Goal: Task Accomplishment & Management: Manage account settings

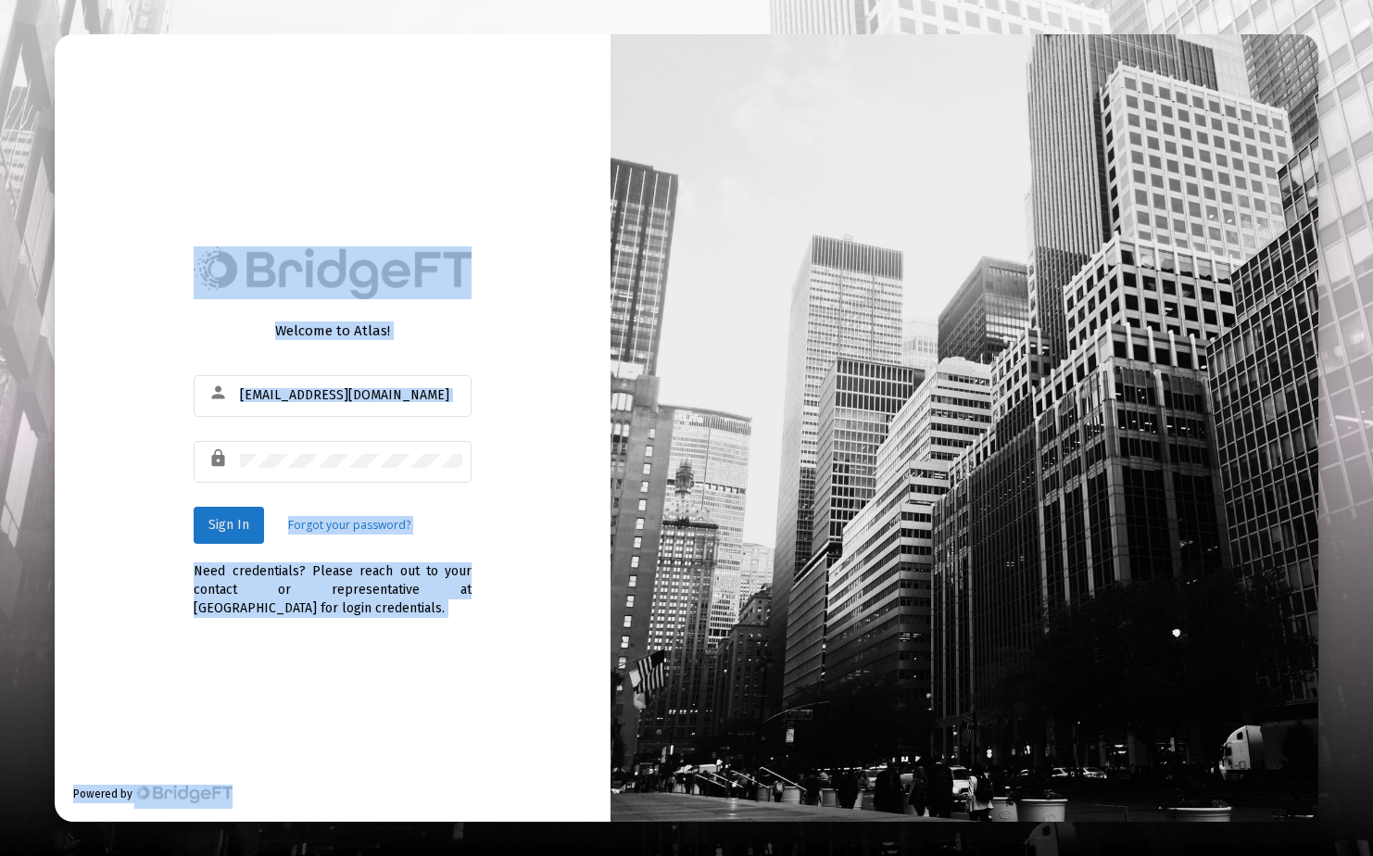
click at [230, 531] on span "Sign In" at bounding box center [228, 525] width 41 height 16
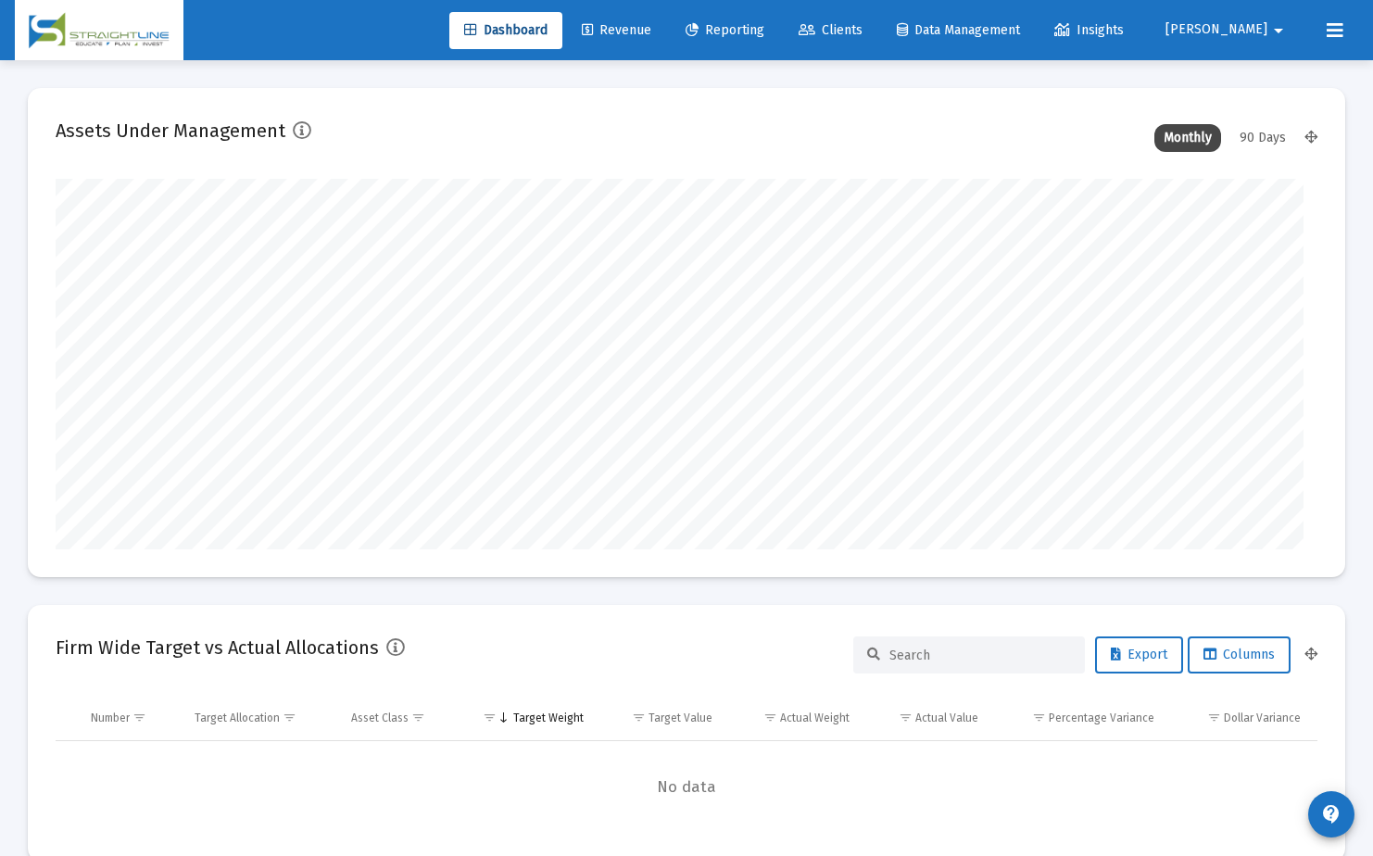
type input "[DATE]"
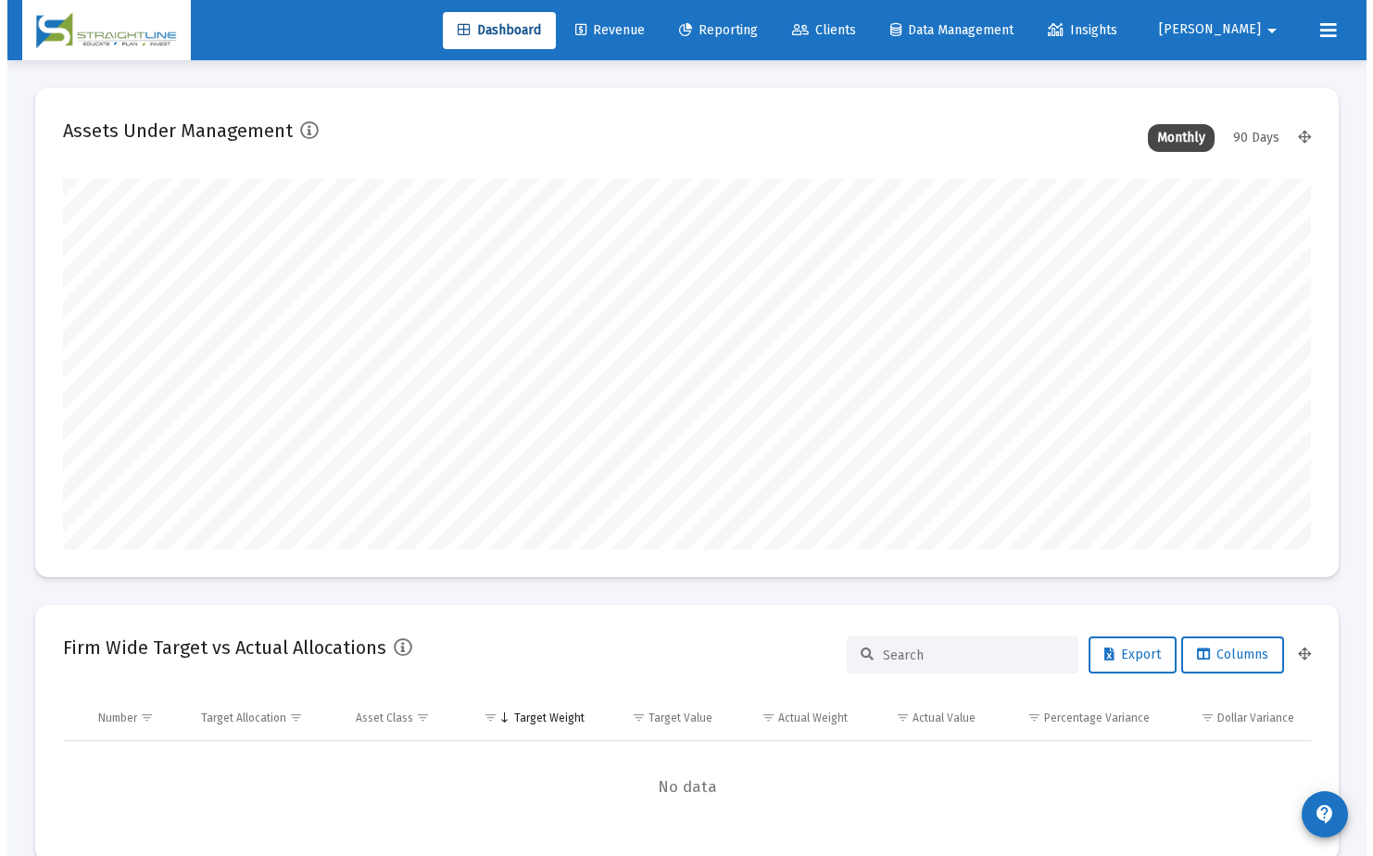
scroll to position [371, 582]
click at [849, 37] on span "Clients" at bounding box center [817, 30] width 64 height 16
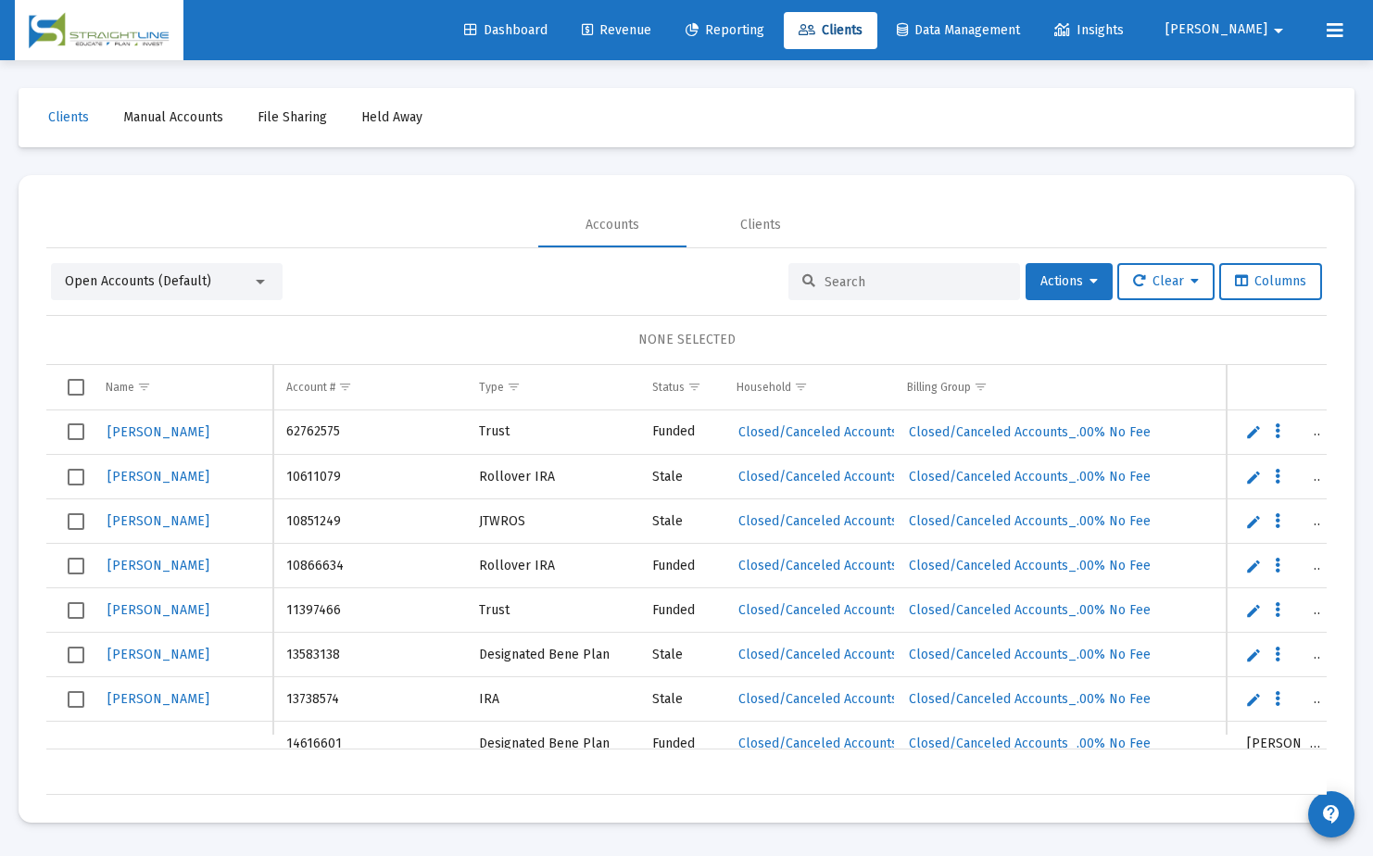
click at [835, 290] on div at bounding box center [905, 281] width 232 height 37
click at [834, 288] on input at bounding box center [916, 282] width 182 height 16
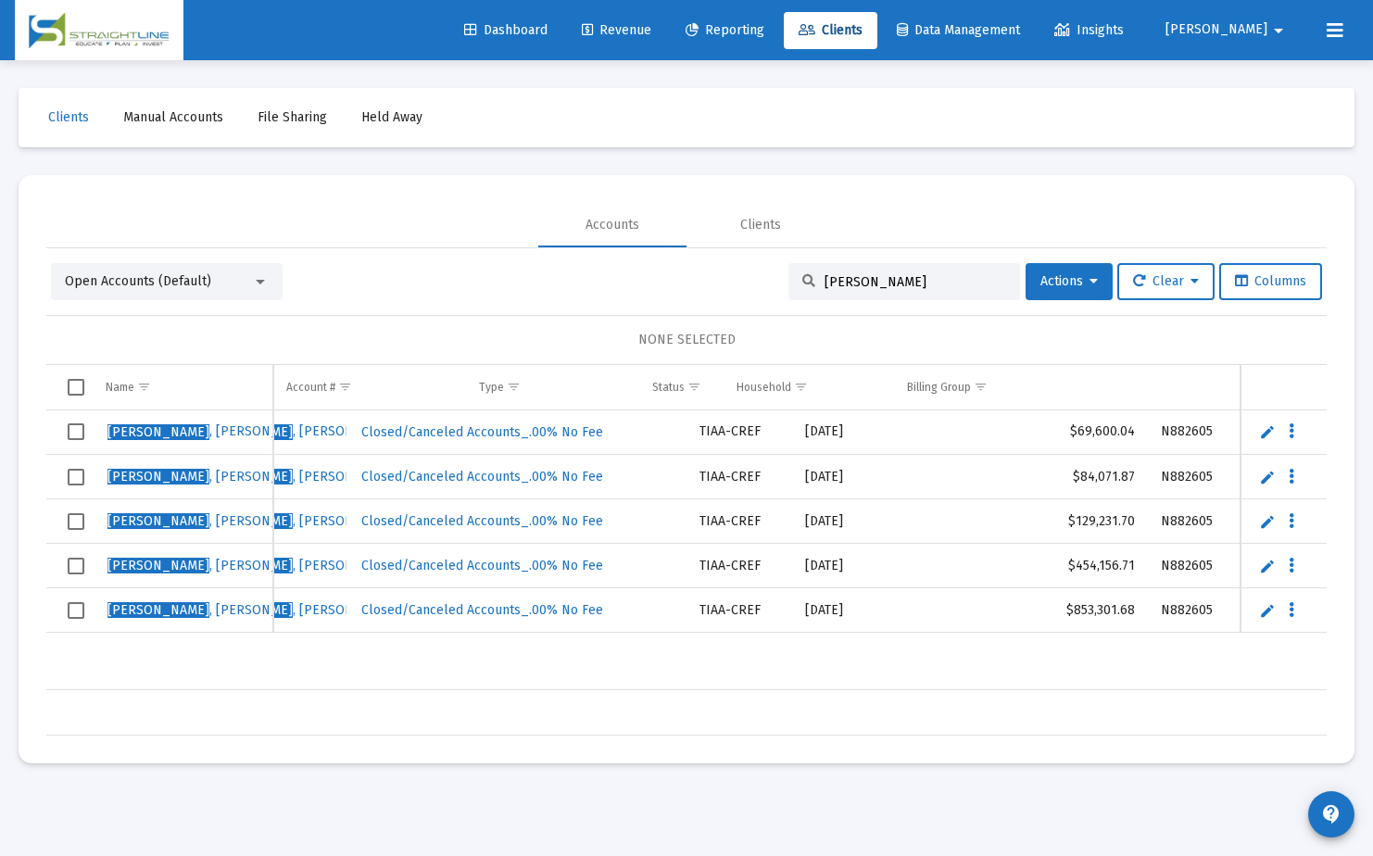
scroll to position [0, 605]
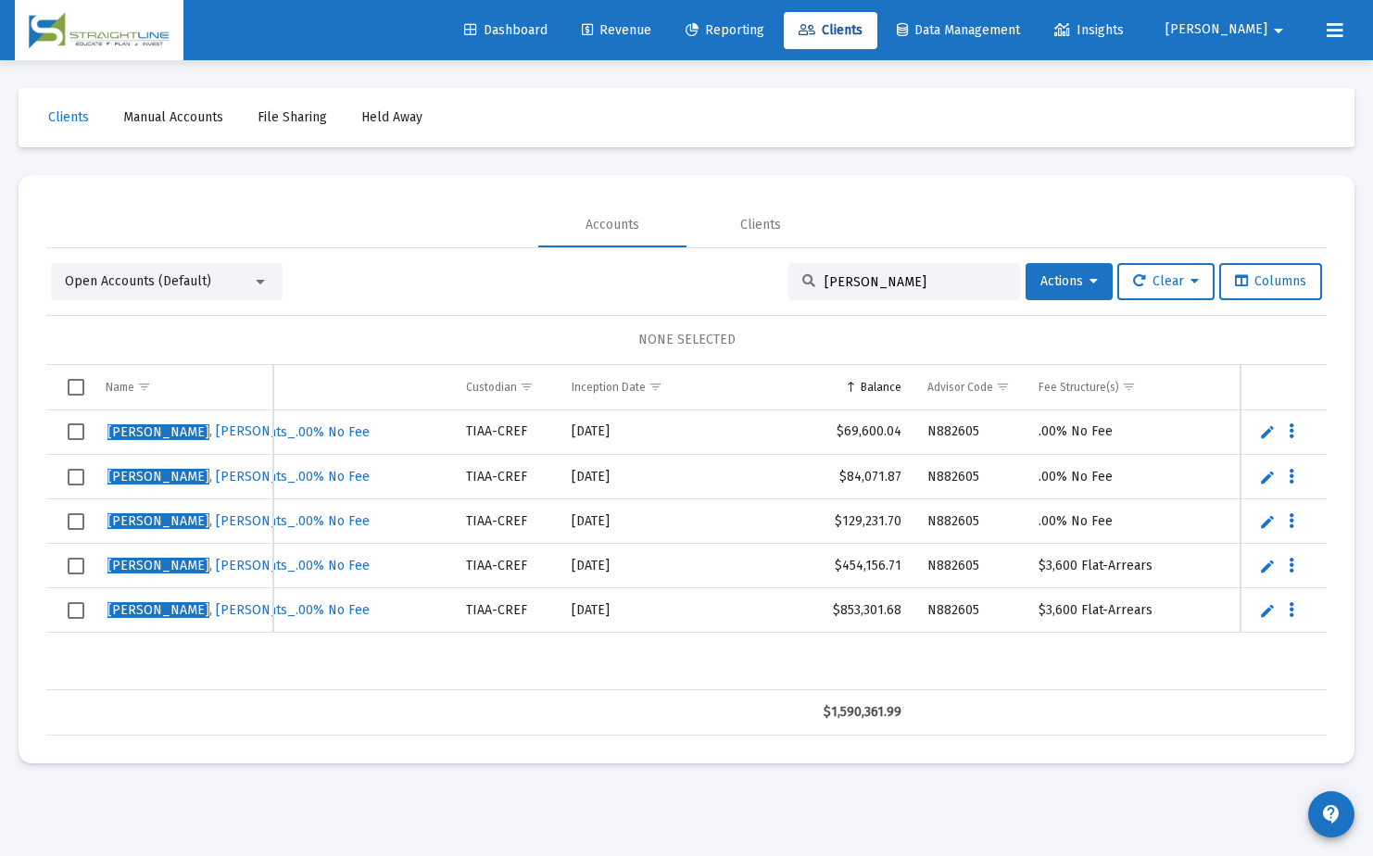
type input "[PERSON_NAME]"
click at [71, 566] on span "Select row" at bounding box center [76, 566] width 17 height 17
click at [80, 617] on span "Select row" at bounding box center [76, 610] width 17 height 17
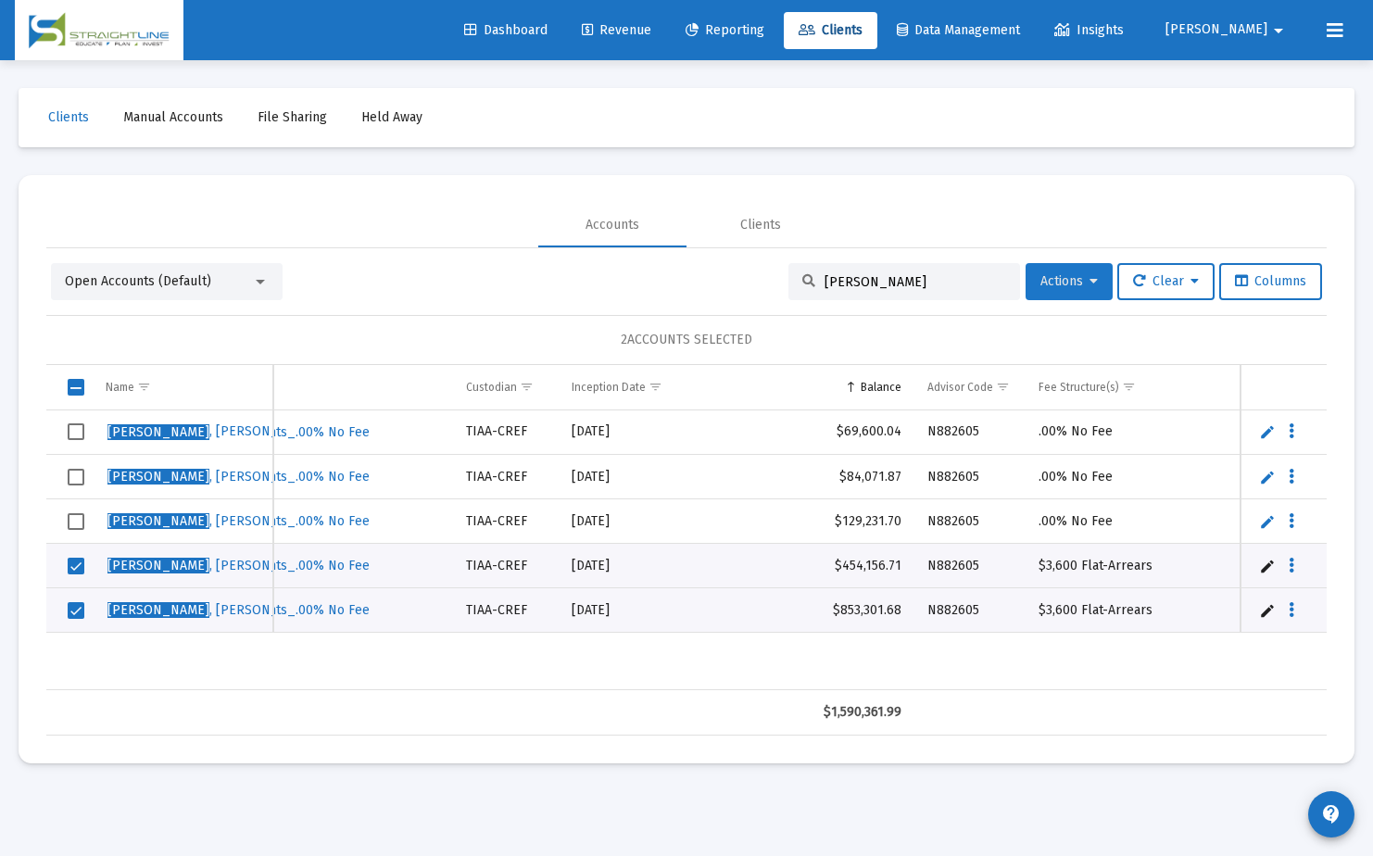
click at [1065, 284] on span "Actions" at bounding box center [1069, 281] width 57 height 16
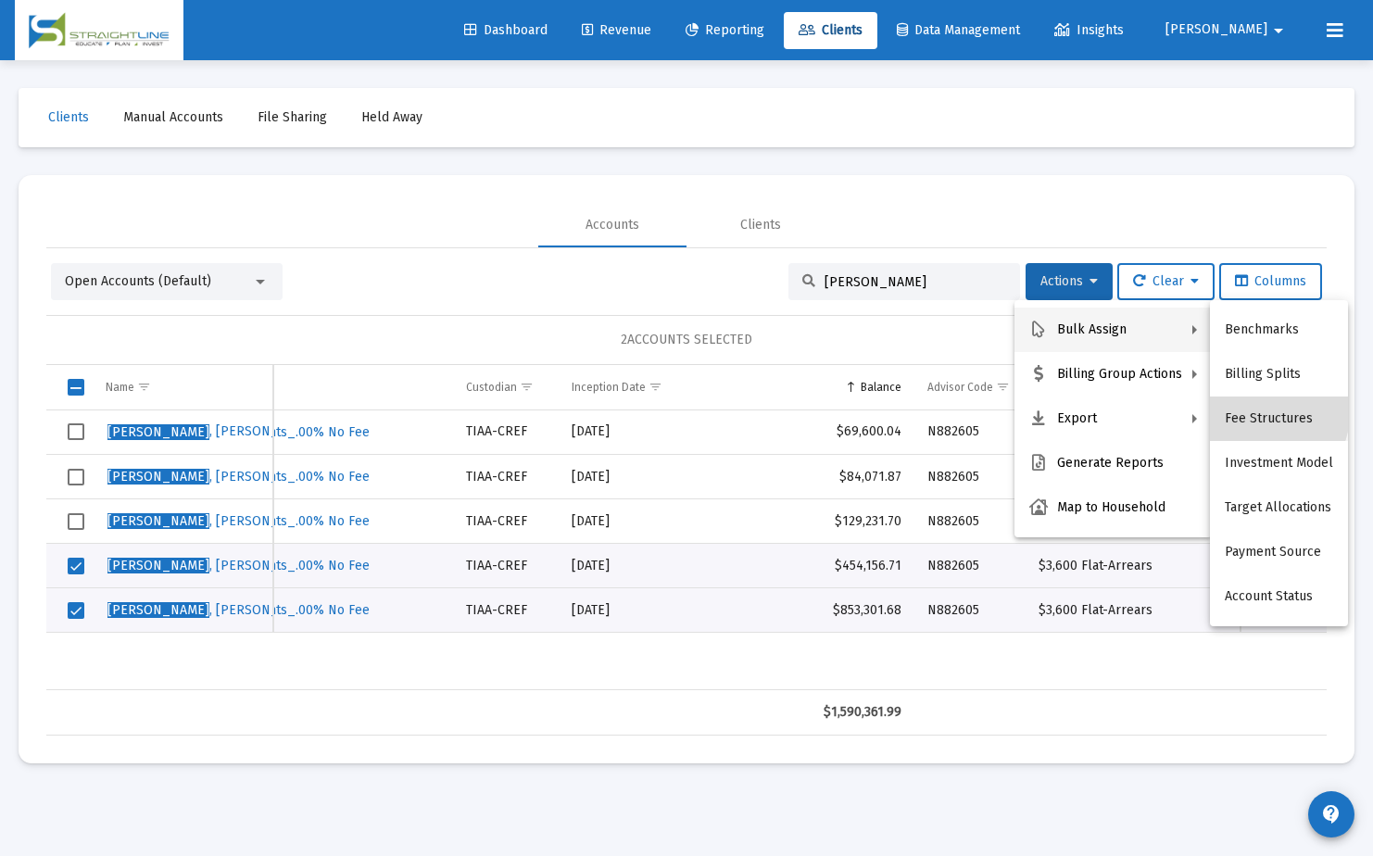
click at [1261, 413] on button "Fee Structures" at bounding box center [1279, 419] width 138 height 44
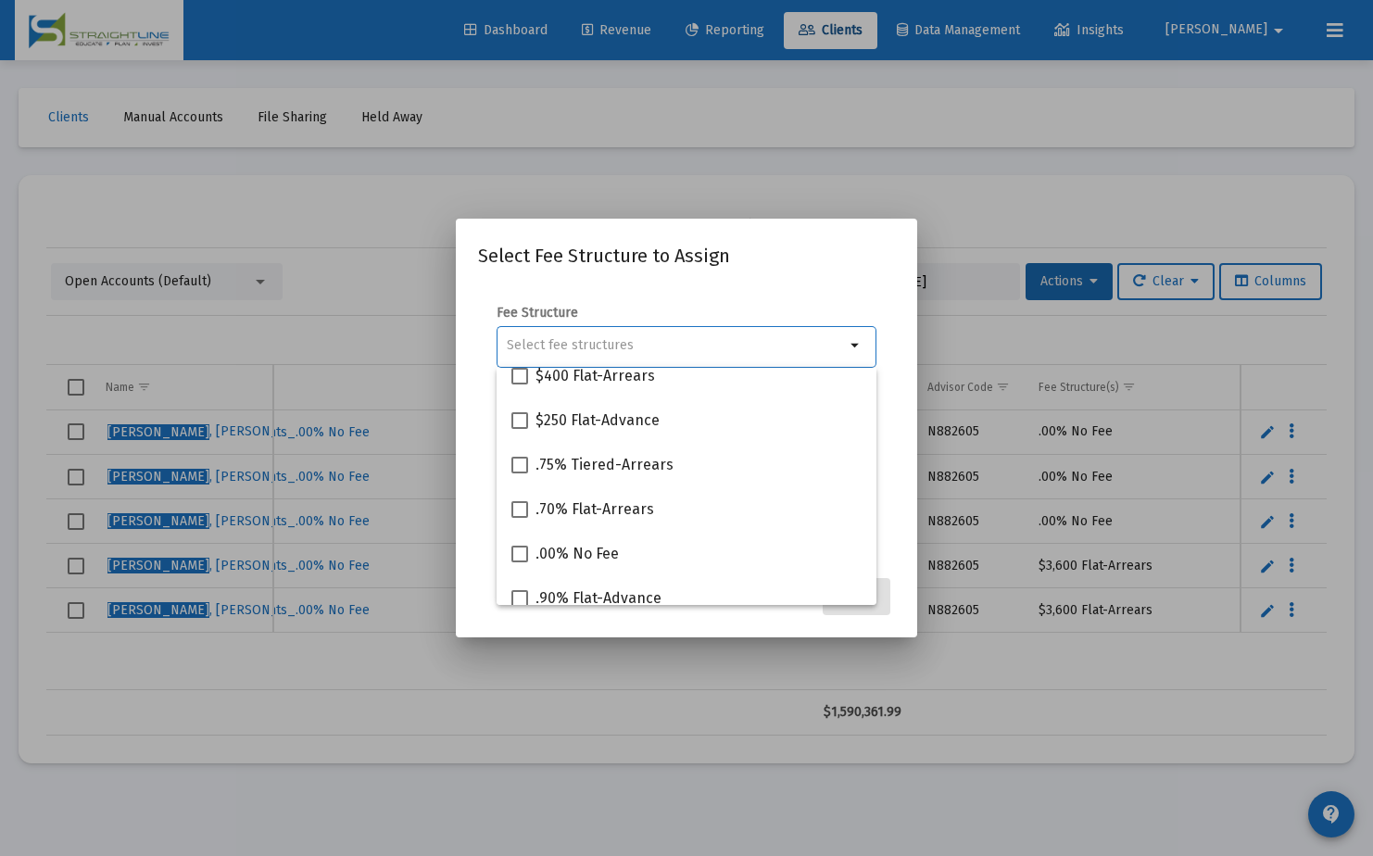
scroll to position [652, 0]
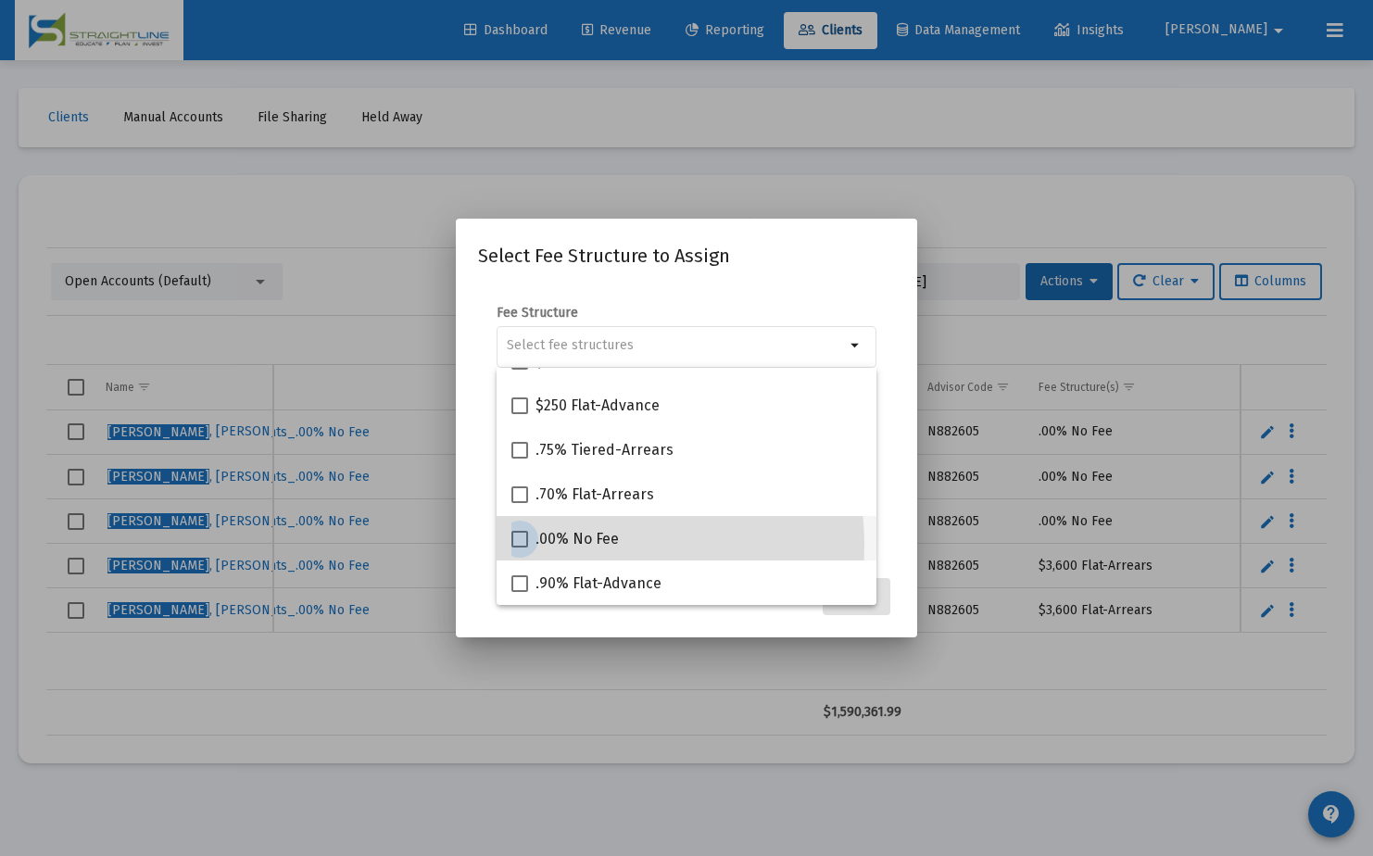
click at [574, 546] on span ".00% No Fee" at bounding box center [577, 539] width 83 height 22
click at [520, 548] on input ".00% No Fee" at bounding box center [519, 548] width 1 height 1
checkbox input "true"
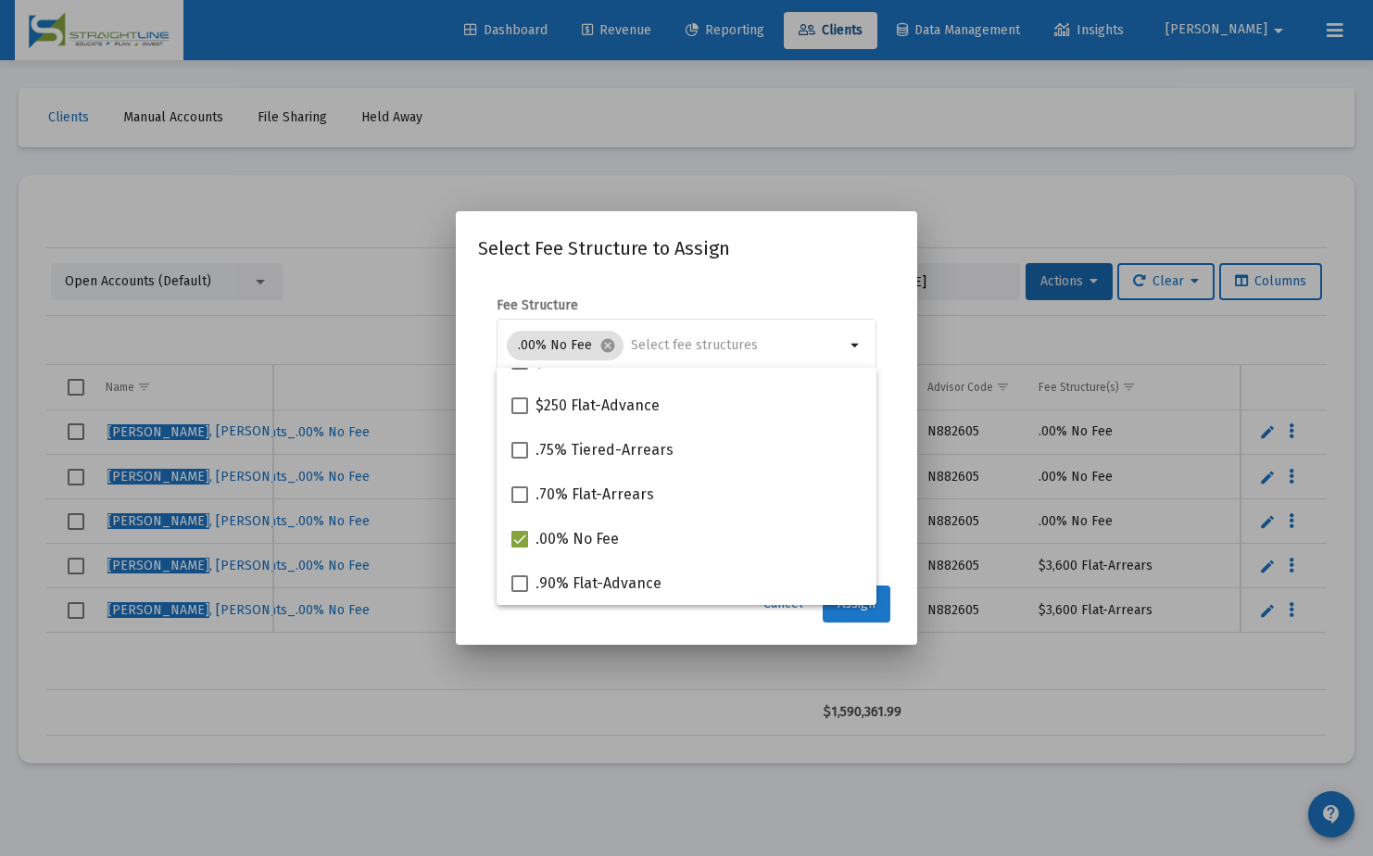
click at [867, 616] on button "Assign" at bounding box center [857, 604] width 68 height 37
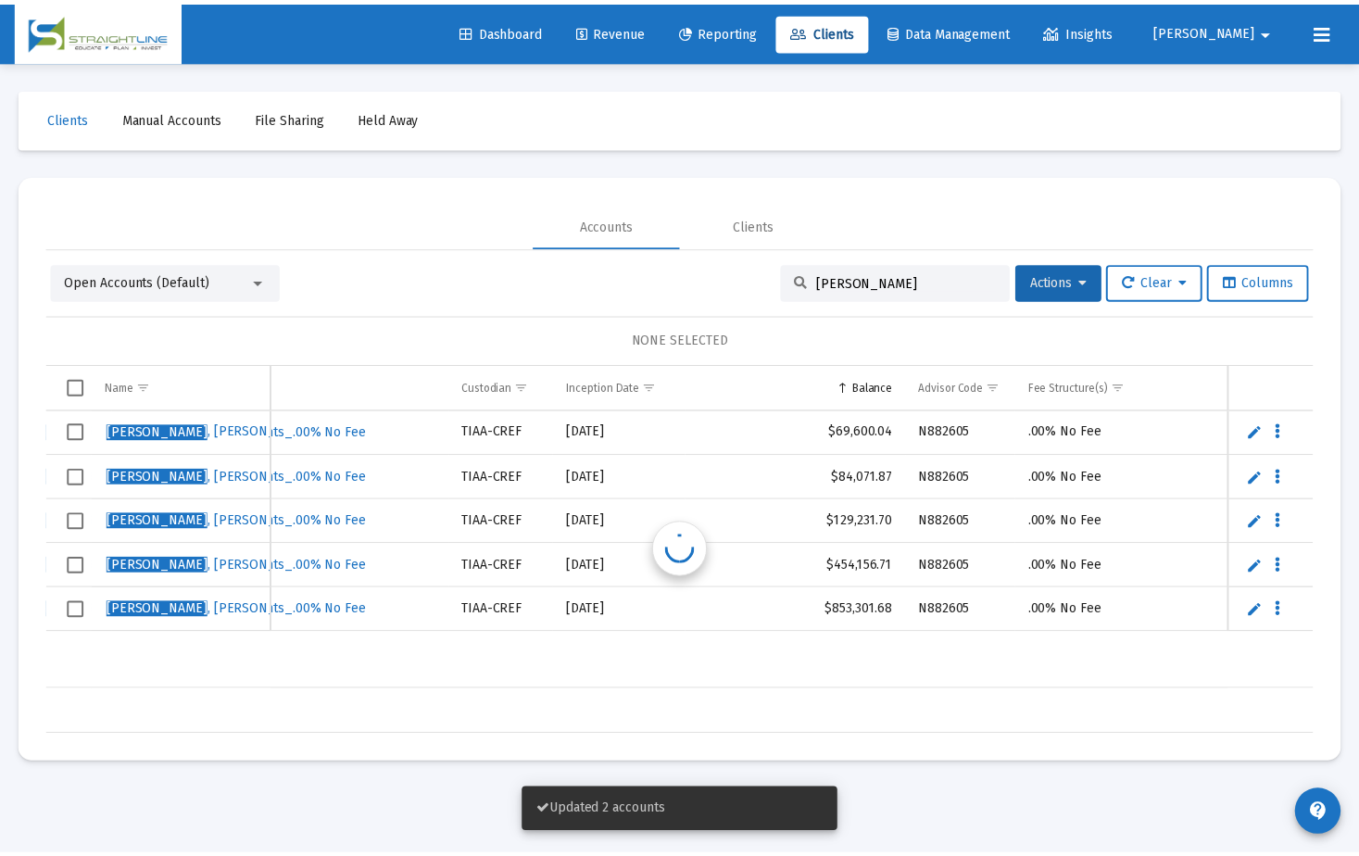
scroll to position [0, 781]
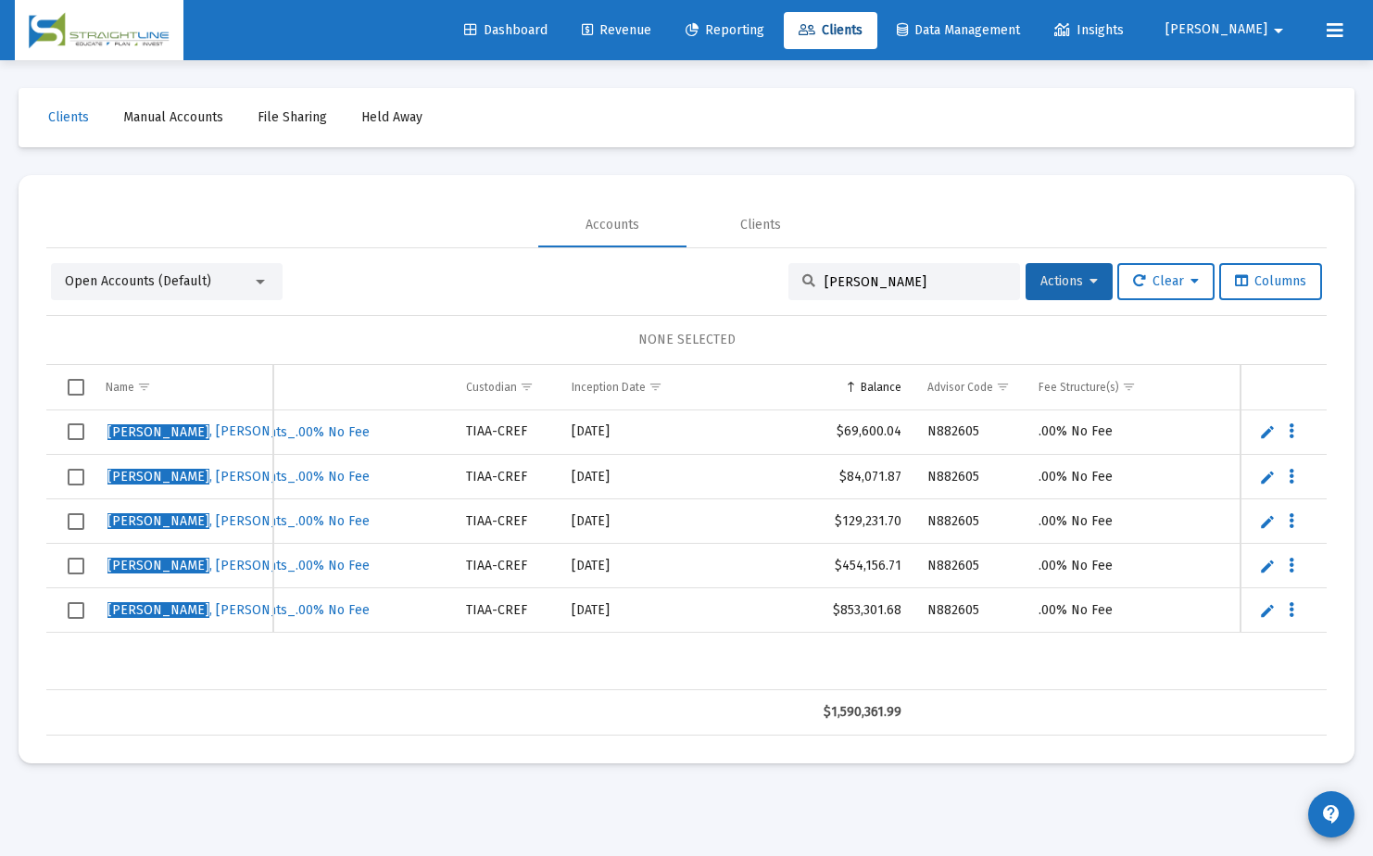
click at [1250, 20] on button "[PERSON_NAME]" at bounding box center [1227, 29] width 169 height 37
click at [1270, 78] on span "Settings" at bounding box center [1290, 79] width 55 height 44
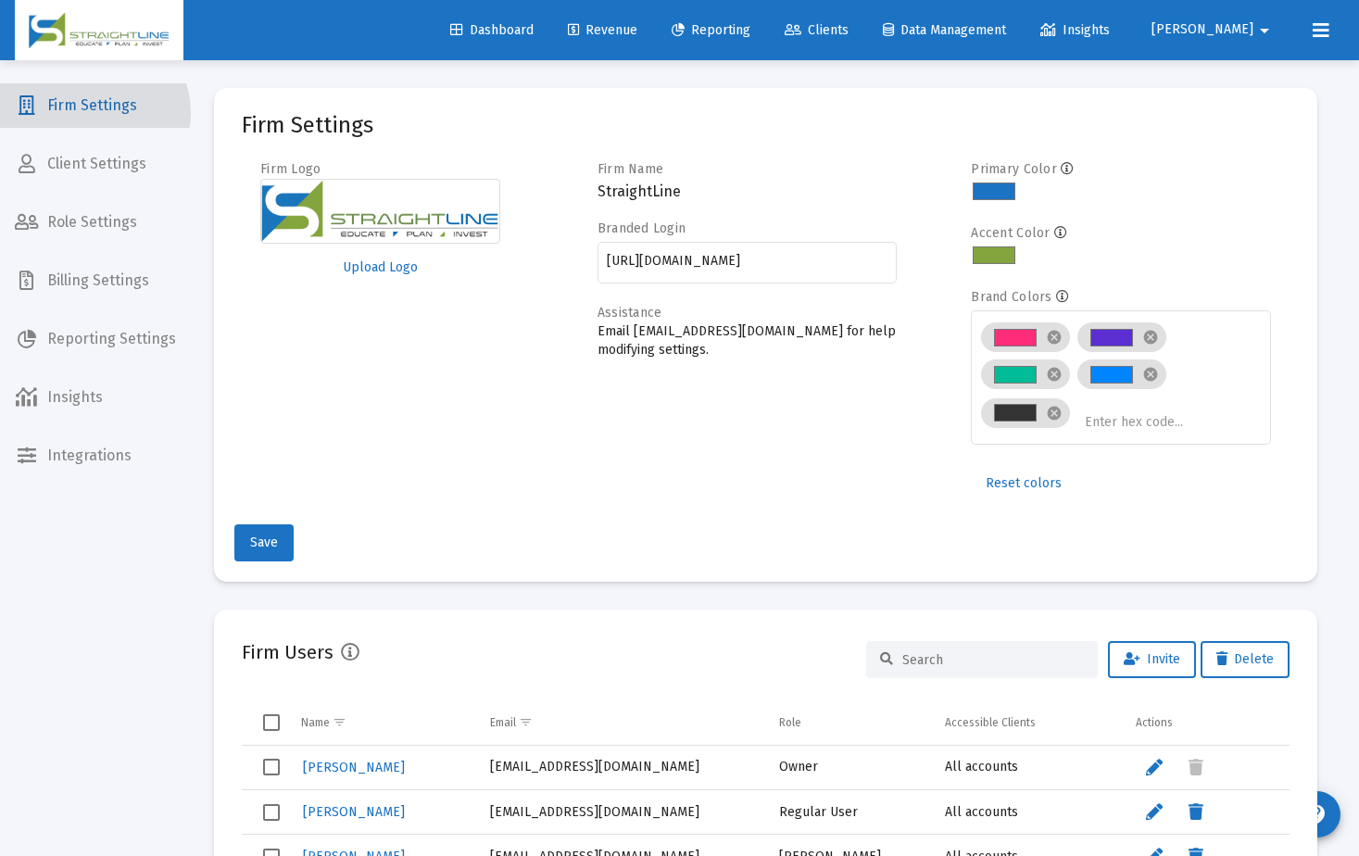
click at [93, 113] on span "Firm Settings" at bounding box center [95, 105] width 191 height 44
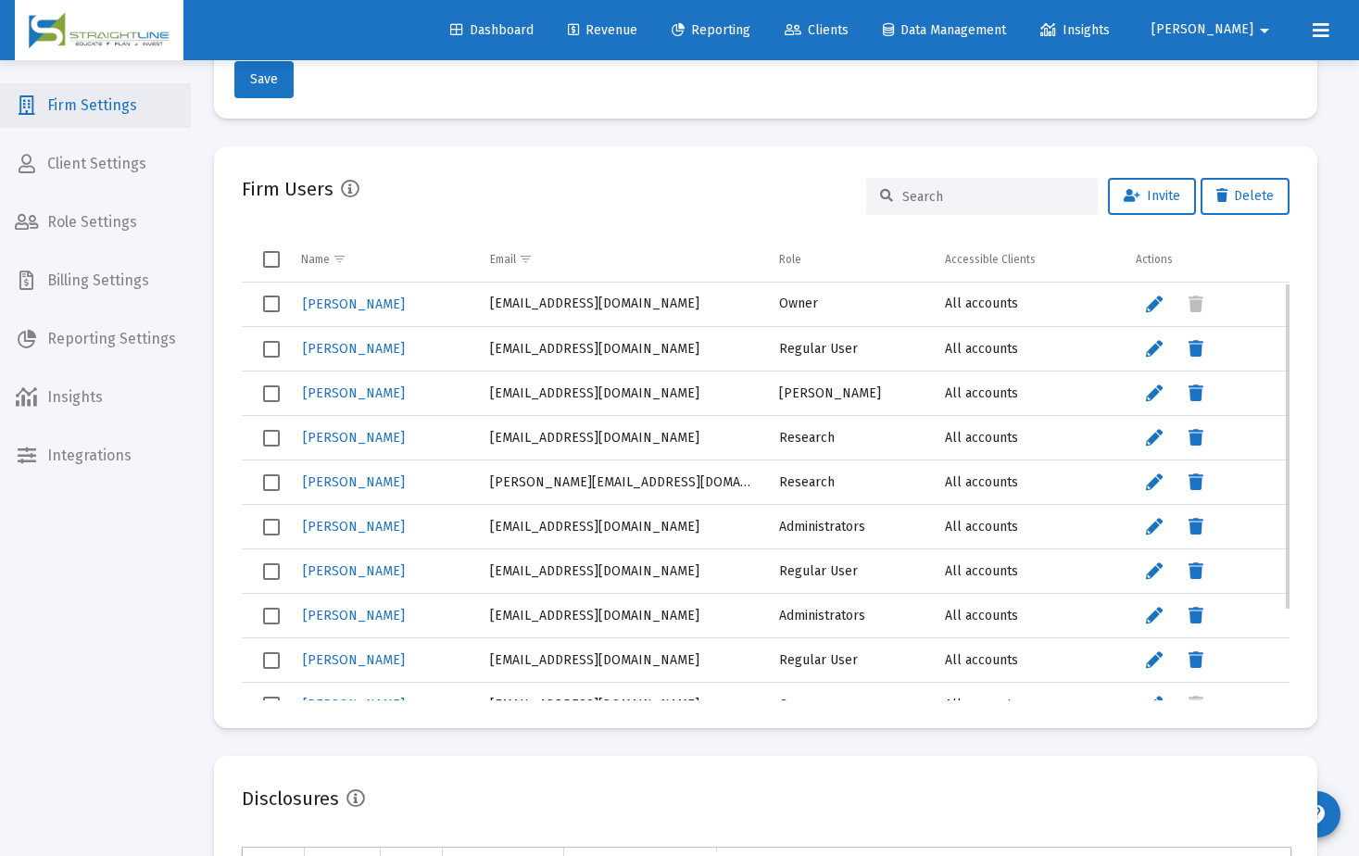
scroll to position [116, 0]
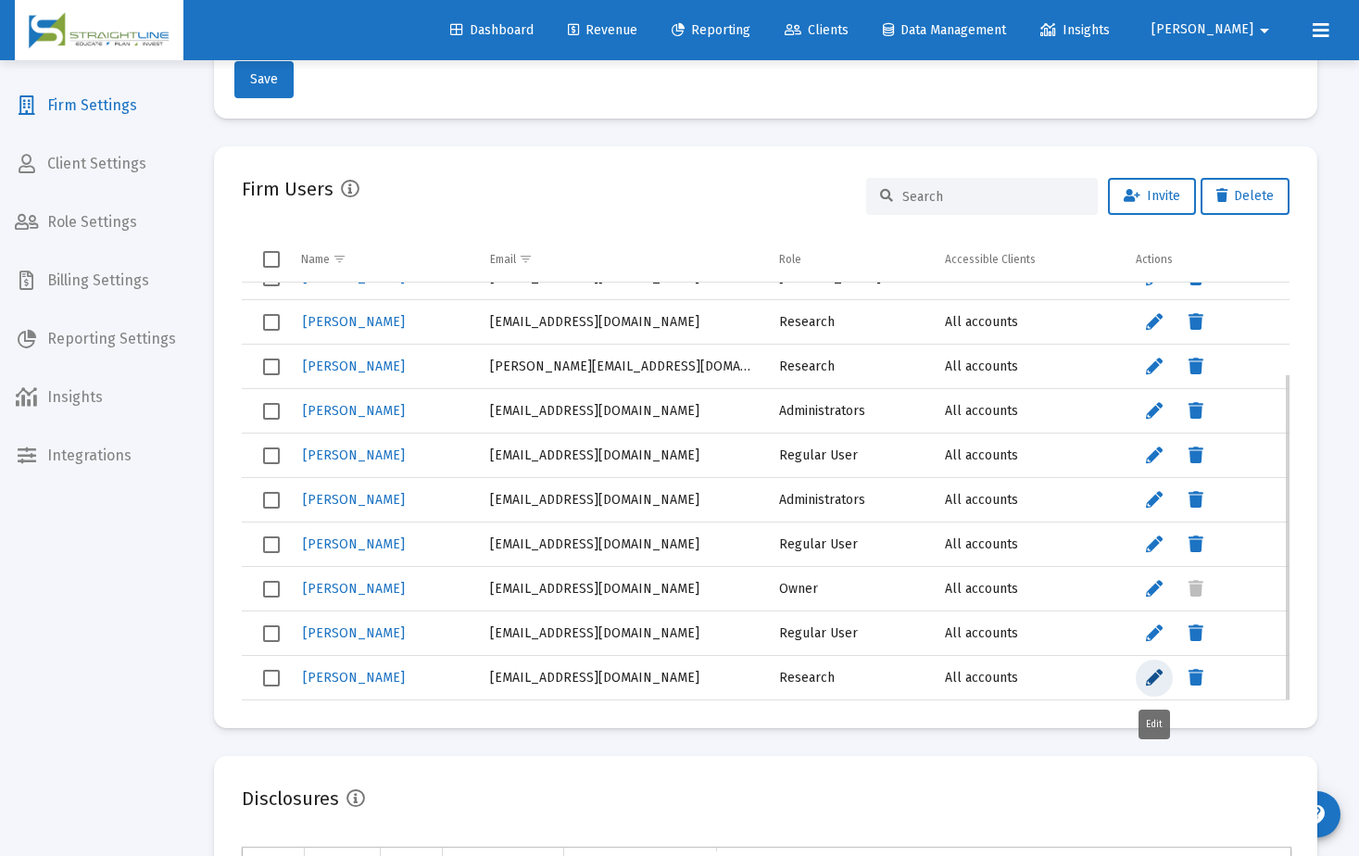
click at [1154, 680] on icon "Data grid" at bounding box center [1154, 678] width 17 height 22
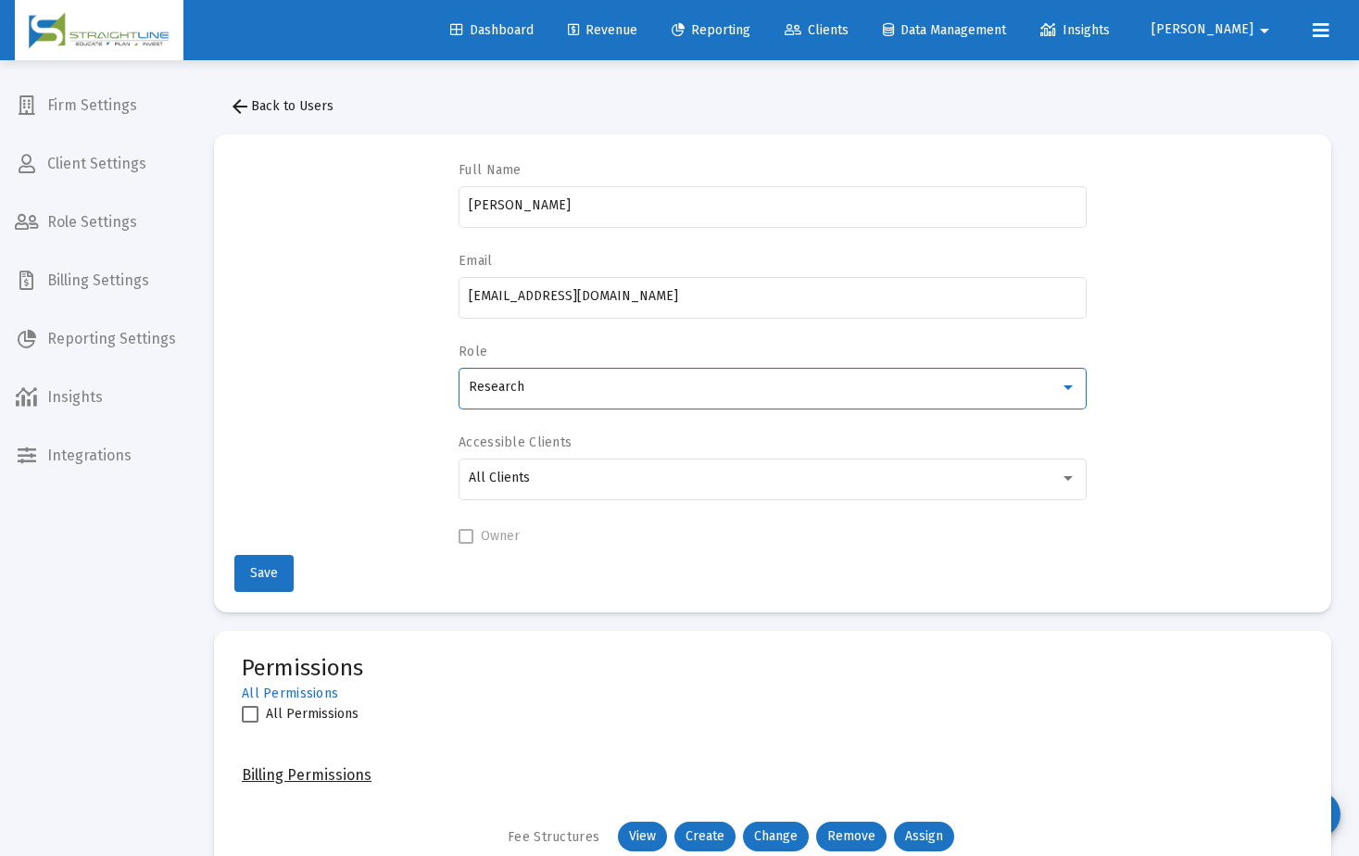
click at [640, 393] on div "Research" at bounding box center [765, 387] width 592 height 15
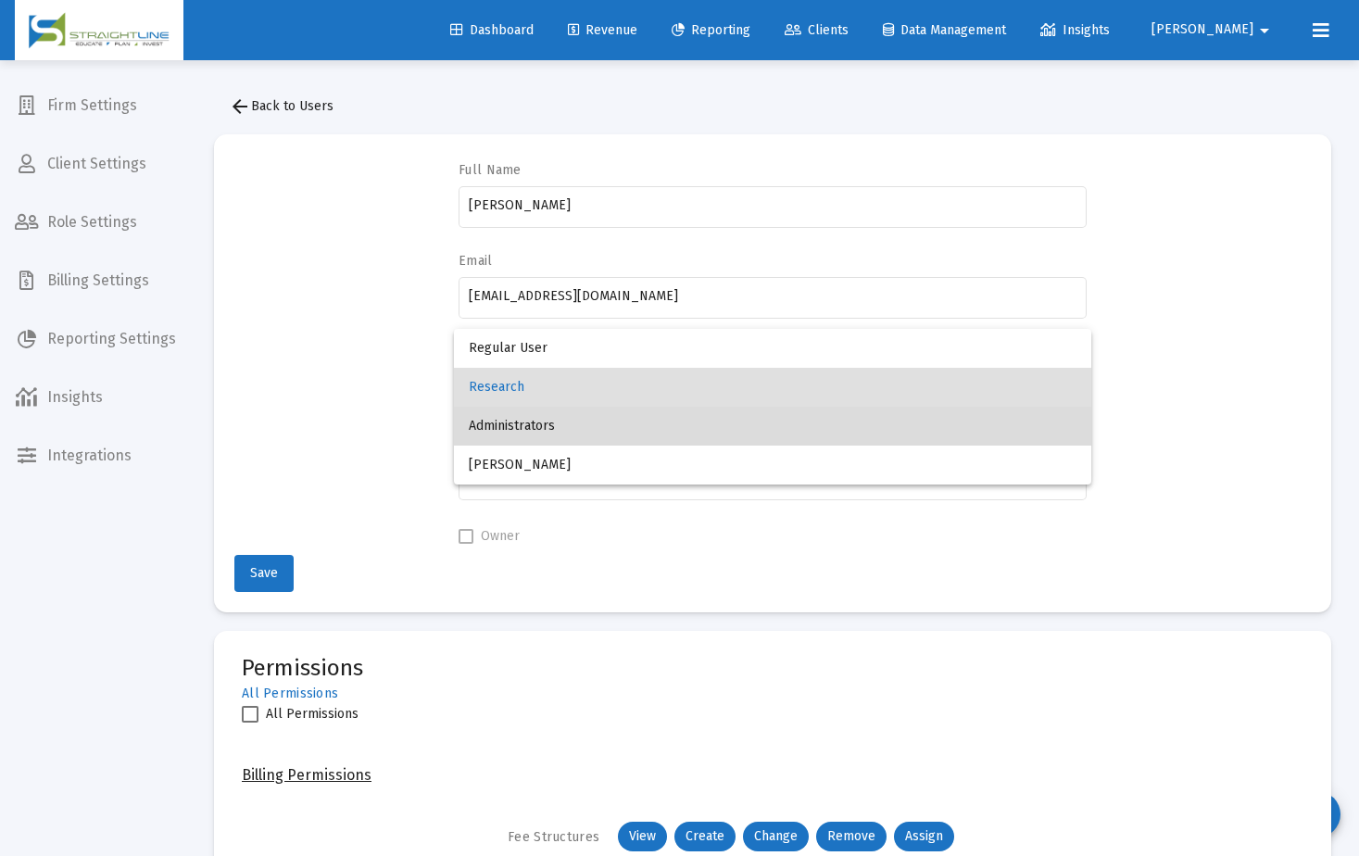
click at [574, 436] on span "Administrators" at bounding box center [773, 426] width 609 height 39
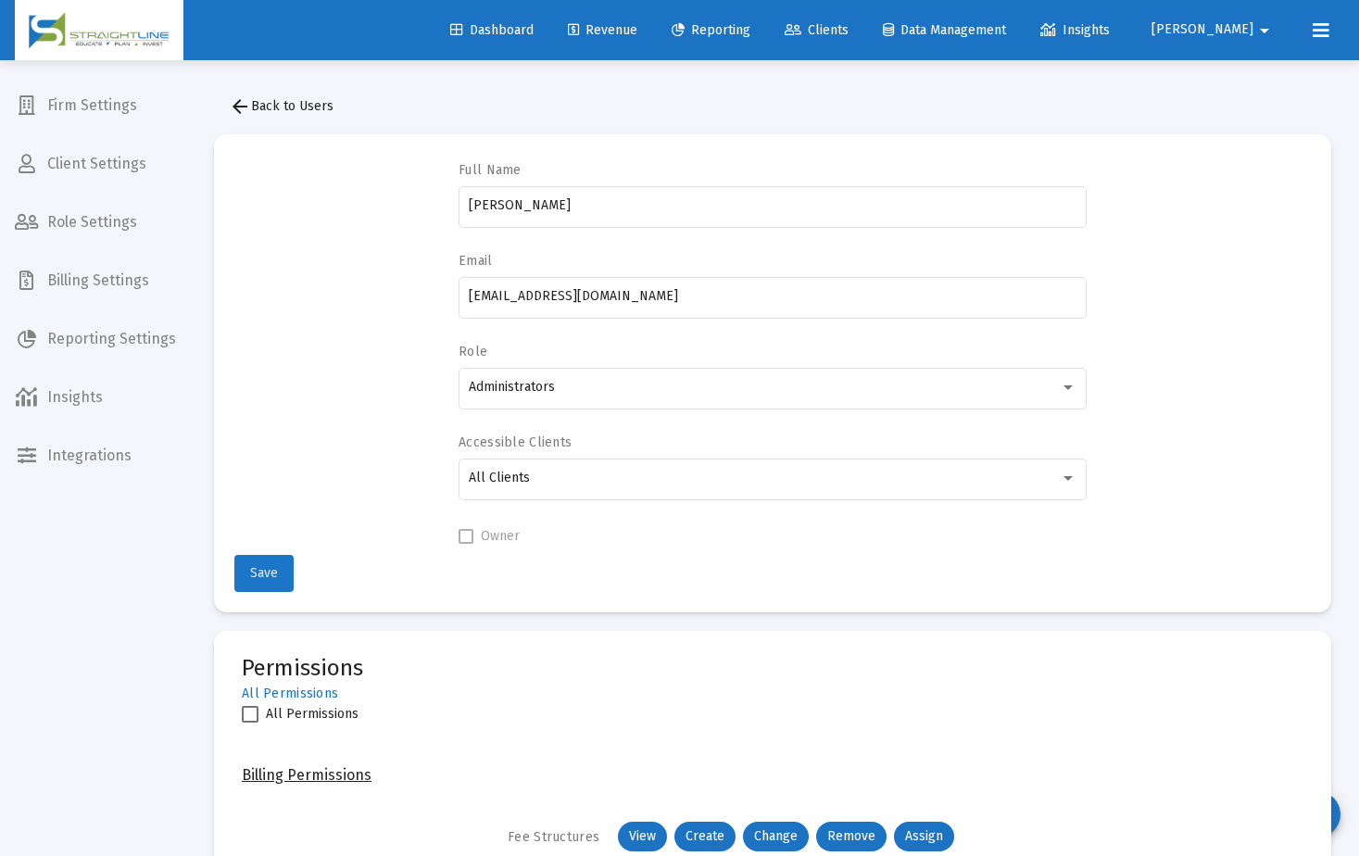
click at [242, 574] on button "Save" at bounding box center [263, 573] width 59 height 37
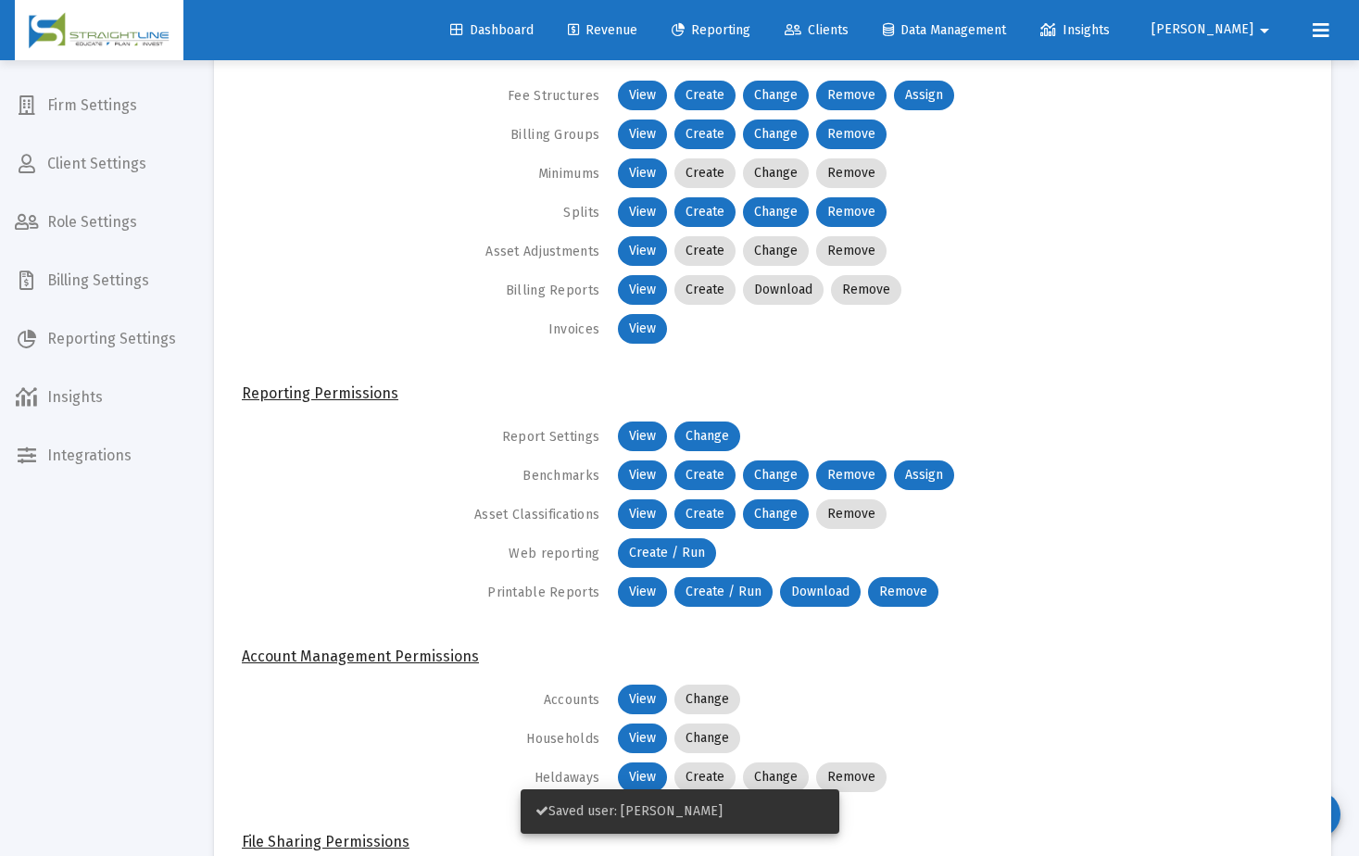
scroll to position [1204, 0]
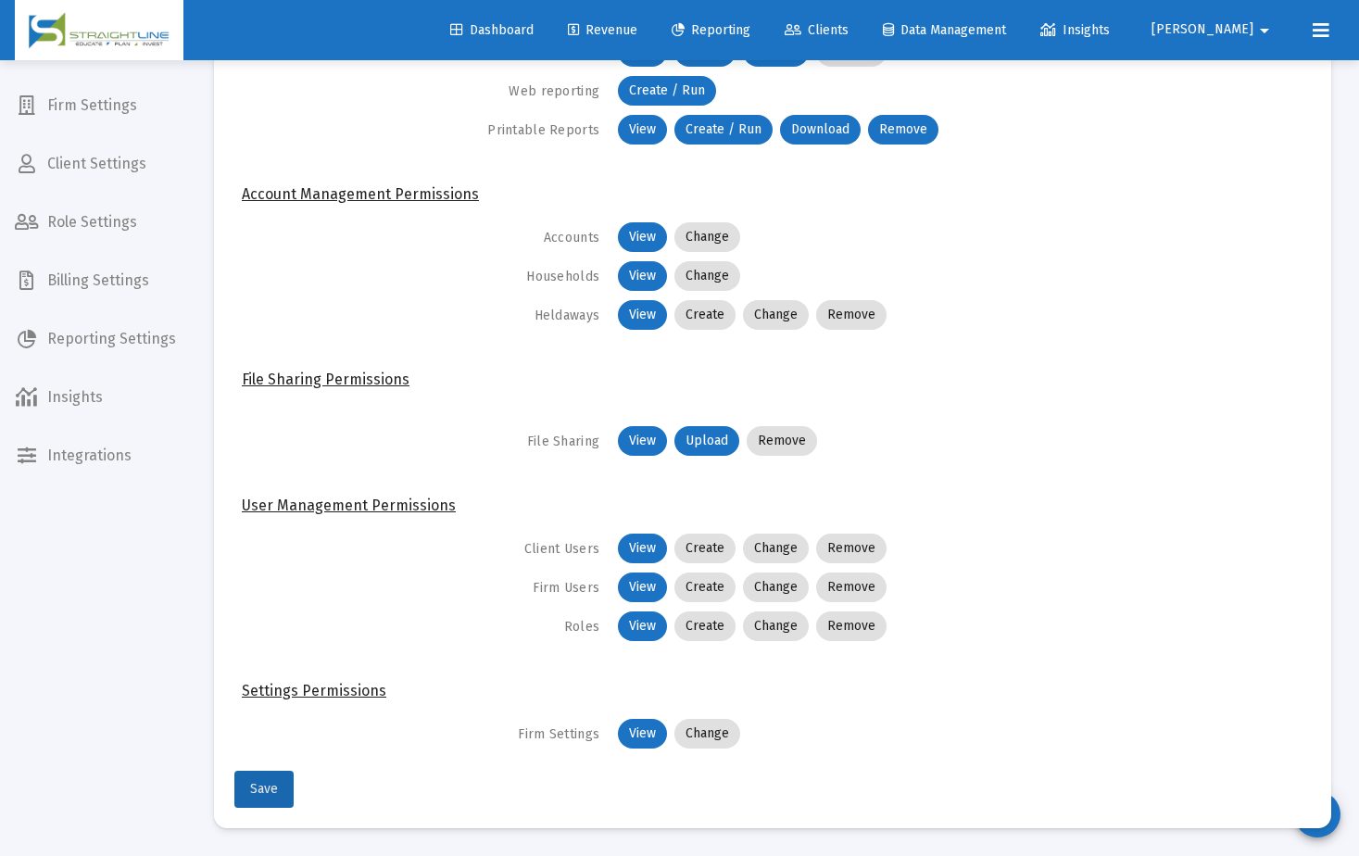
drag, startPoint x: 266, startPoint y: 801, endPoint x: 396, endPoint y: 709, distance: 158.9
click at [405, 792] on mat-card-actions "Save" at bounding box center [772, 786] width 1077 height 44
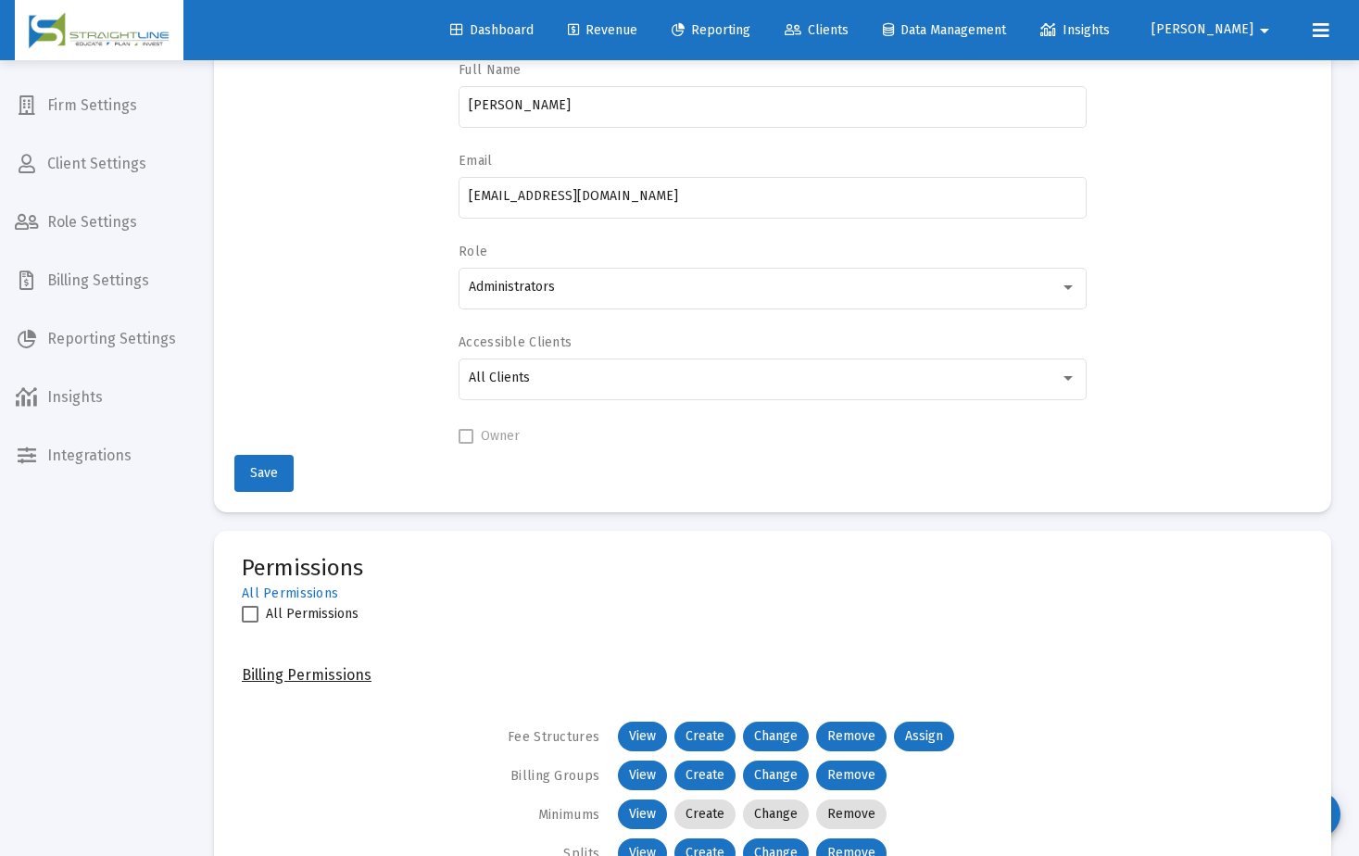
scroll to position [92, 0]
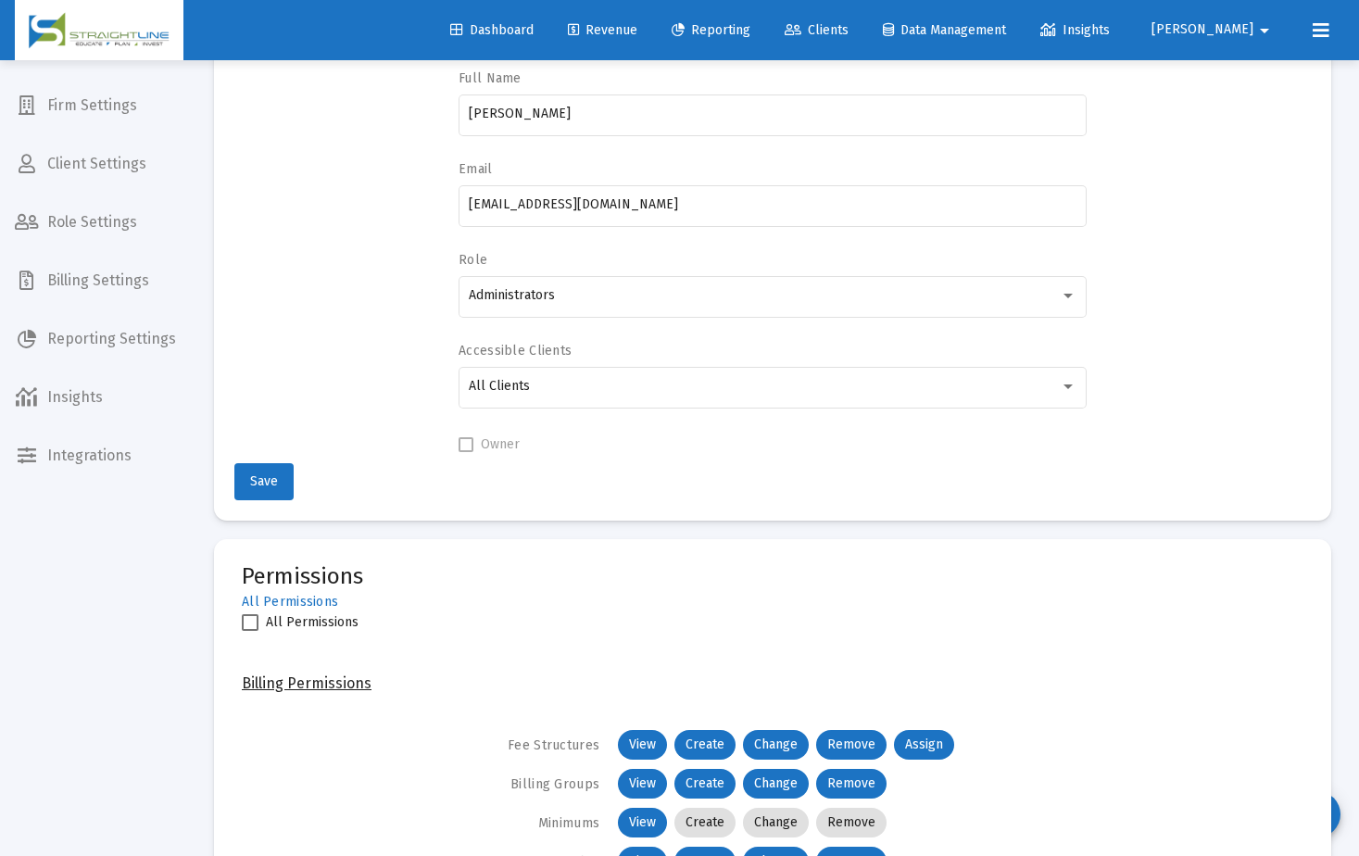
click at [252, 626] on span at bounding box center [250, 622] width 17 height 17
click at [250, 631] on input "All Permissions" at bounding box center [249, 631] width 1 height 1
checkbox input "true"
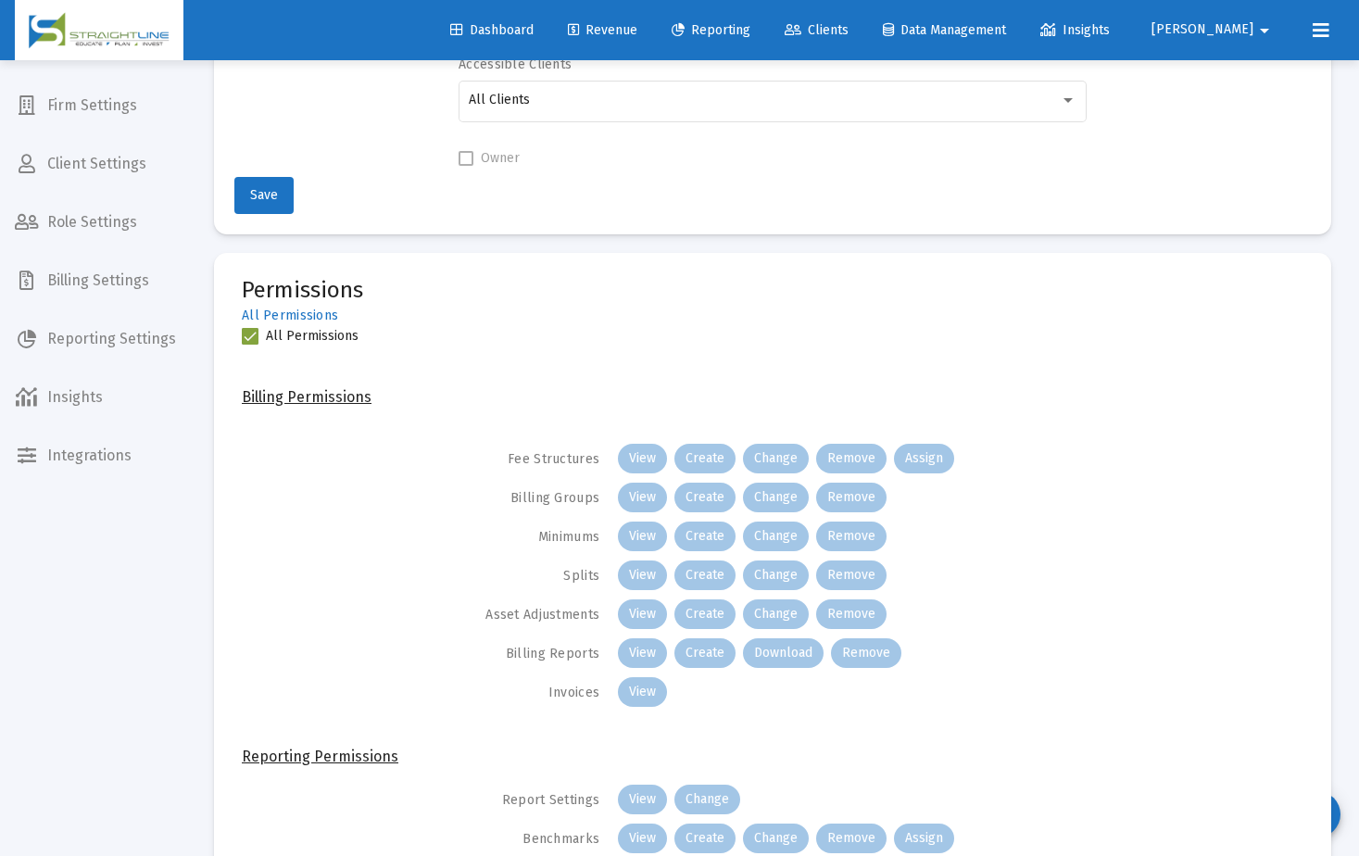
scroll to position [462, 0]
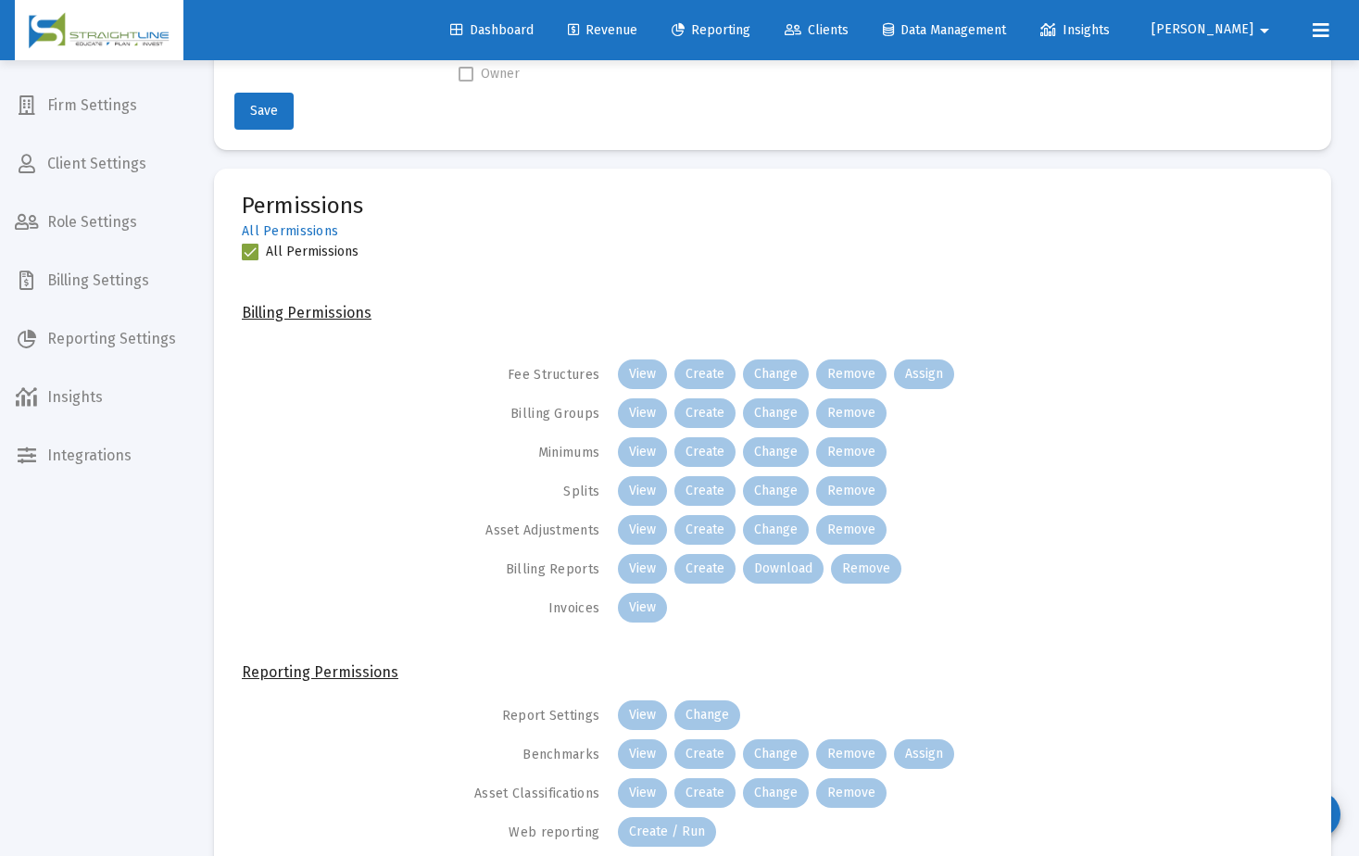
click at [649, 457] on mat-chip "View" at bounding box center [642, 452] width 49 height 30
click at [643, 453] on mat-chip "View" at bounding box center [642, 452] width 49 height 30
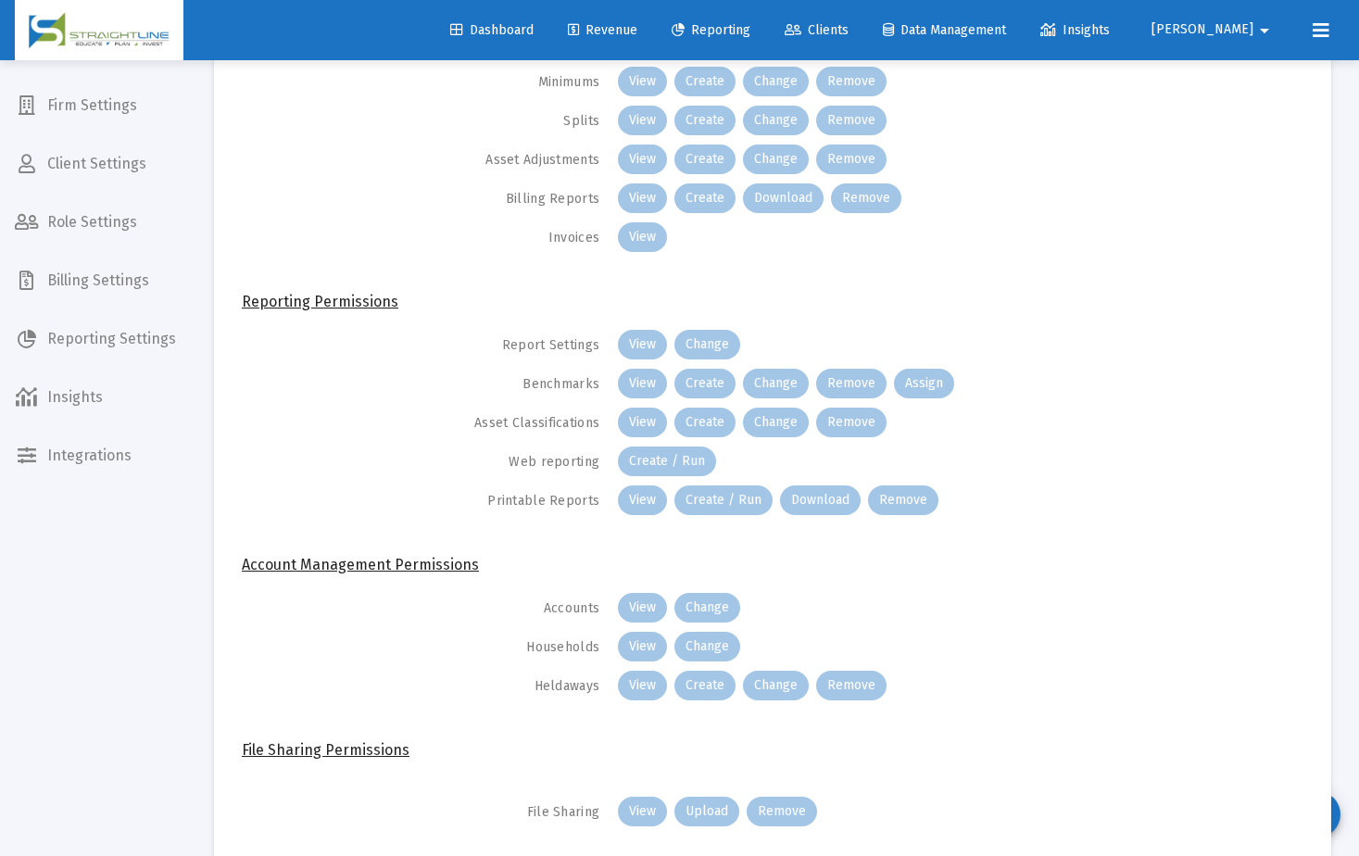
scroll to position [1204, 0]
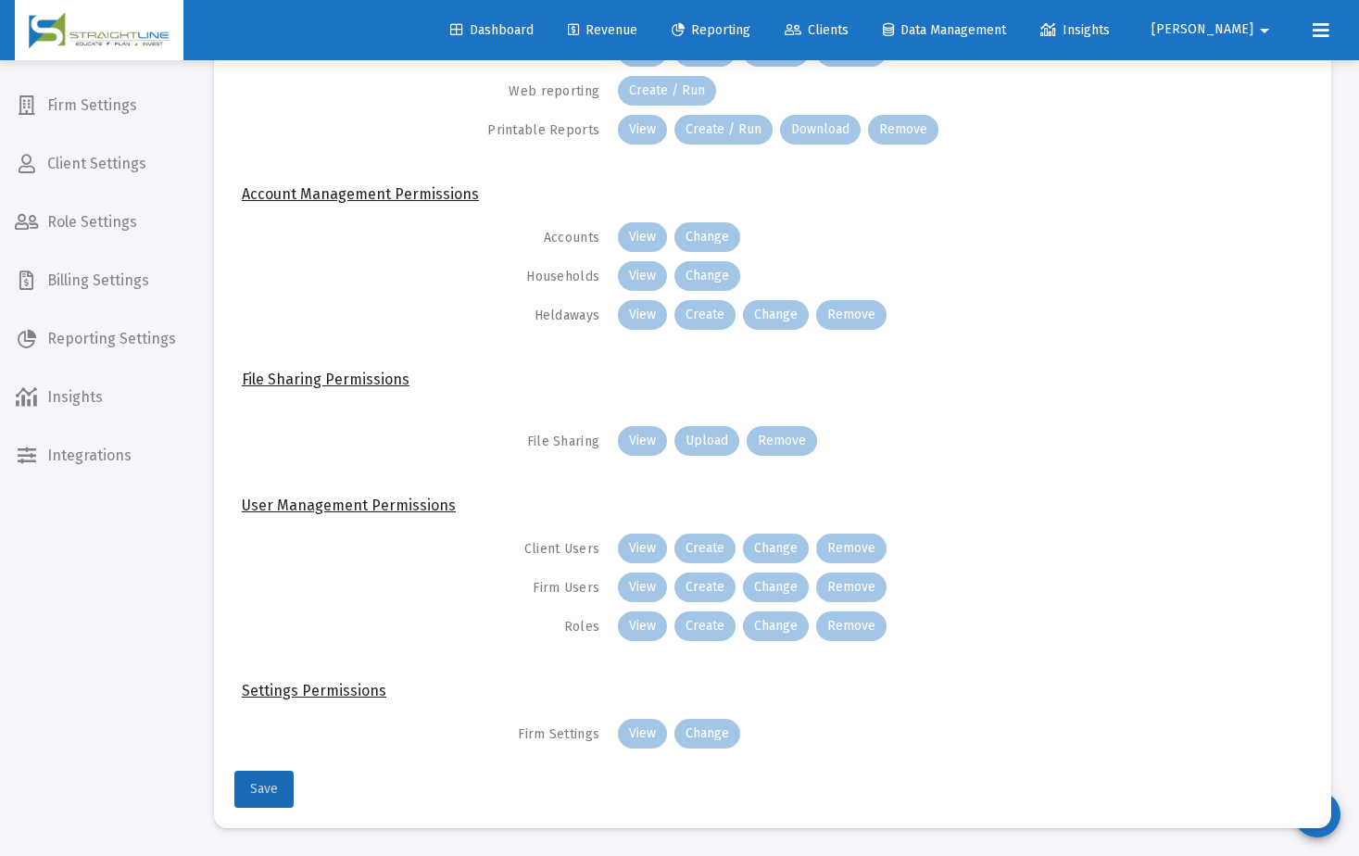
click at [254, 793] on span "Save" at bounding box center [264, 789] width 28 height 16
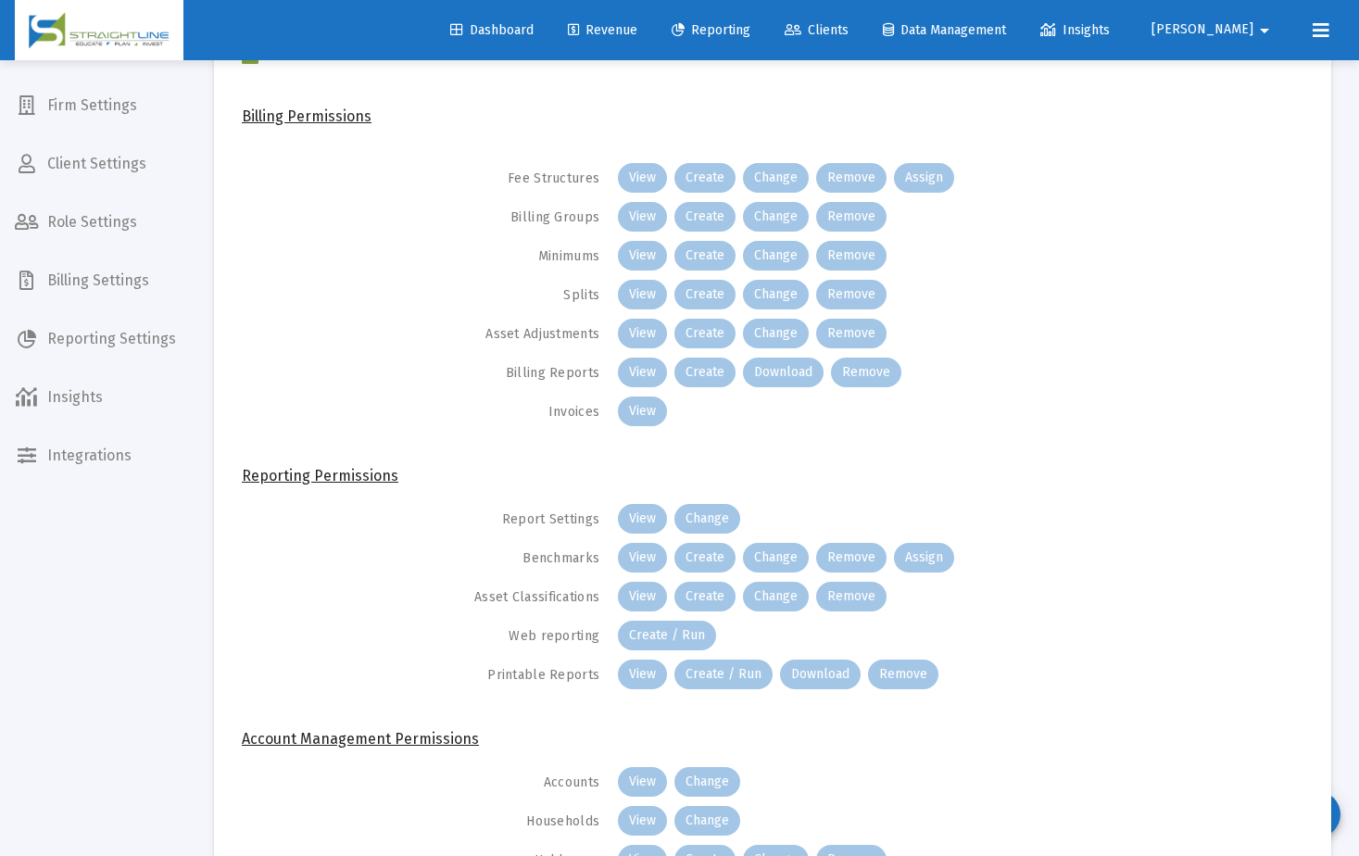
scroll to position [648, 0]
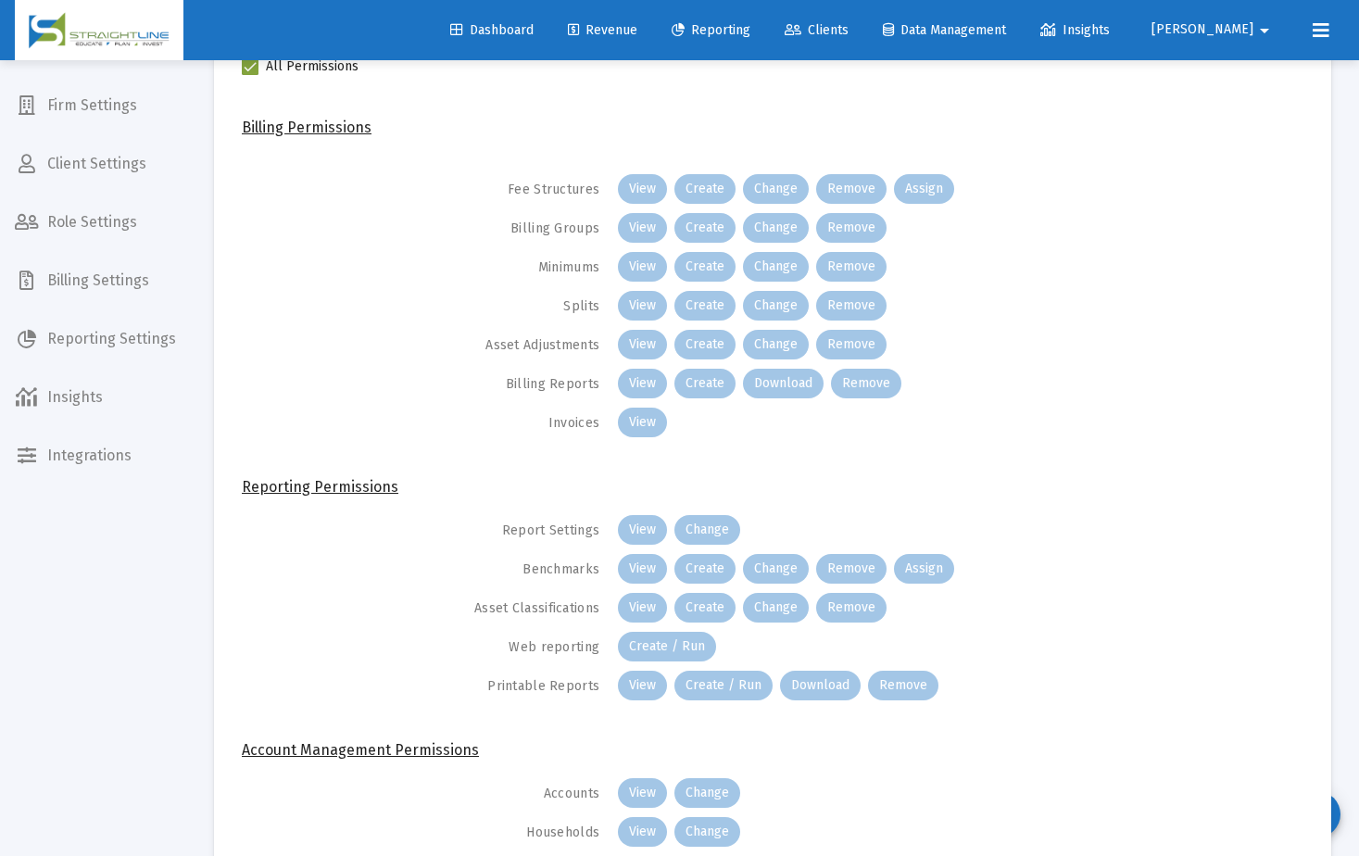
click at [119, 167] on span "Client Settings" at bounding box center [95, 164] width 191 height 44
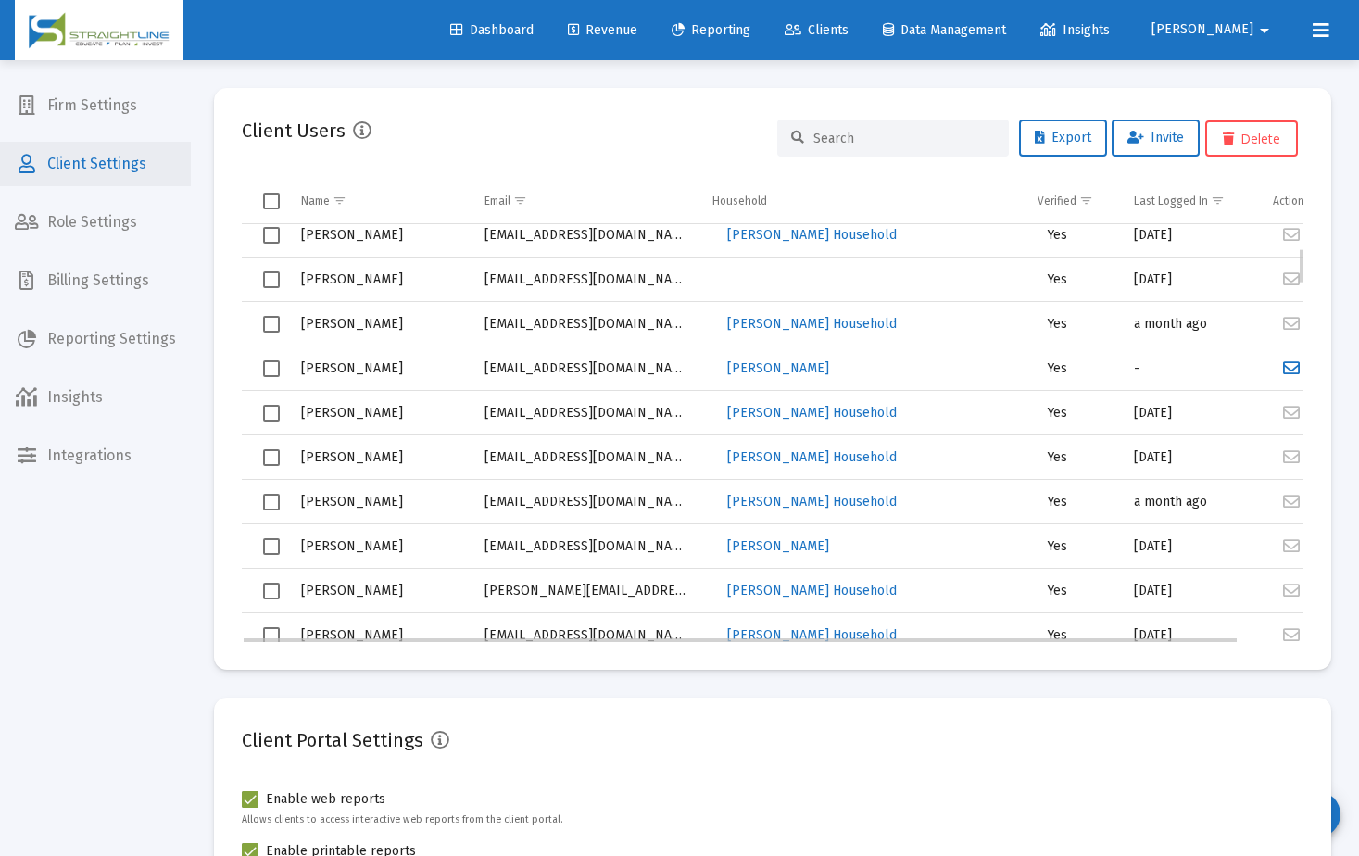
scroll to position [649, 0]
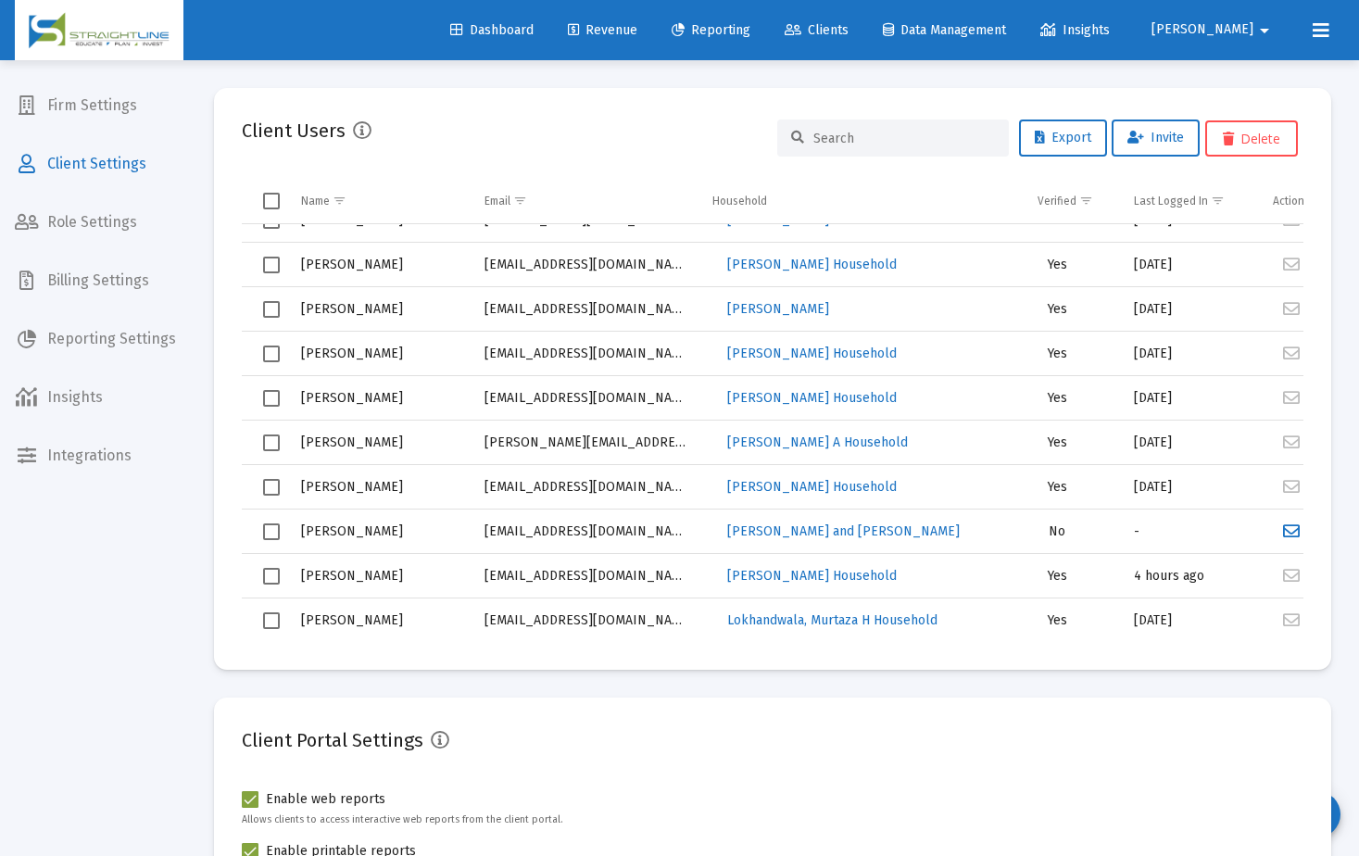
click at [97, 104] on span "Firm Settings" at bounding box center [95, 105] width 191 height 44
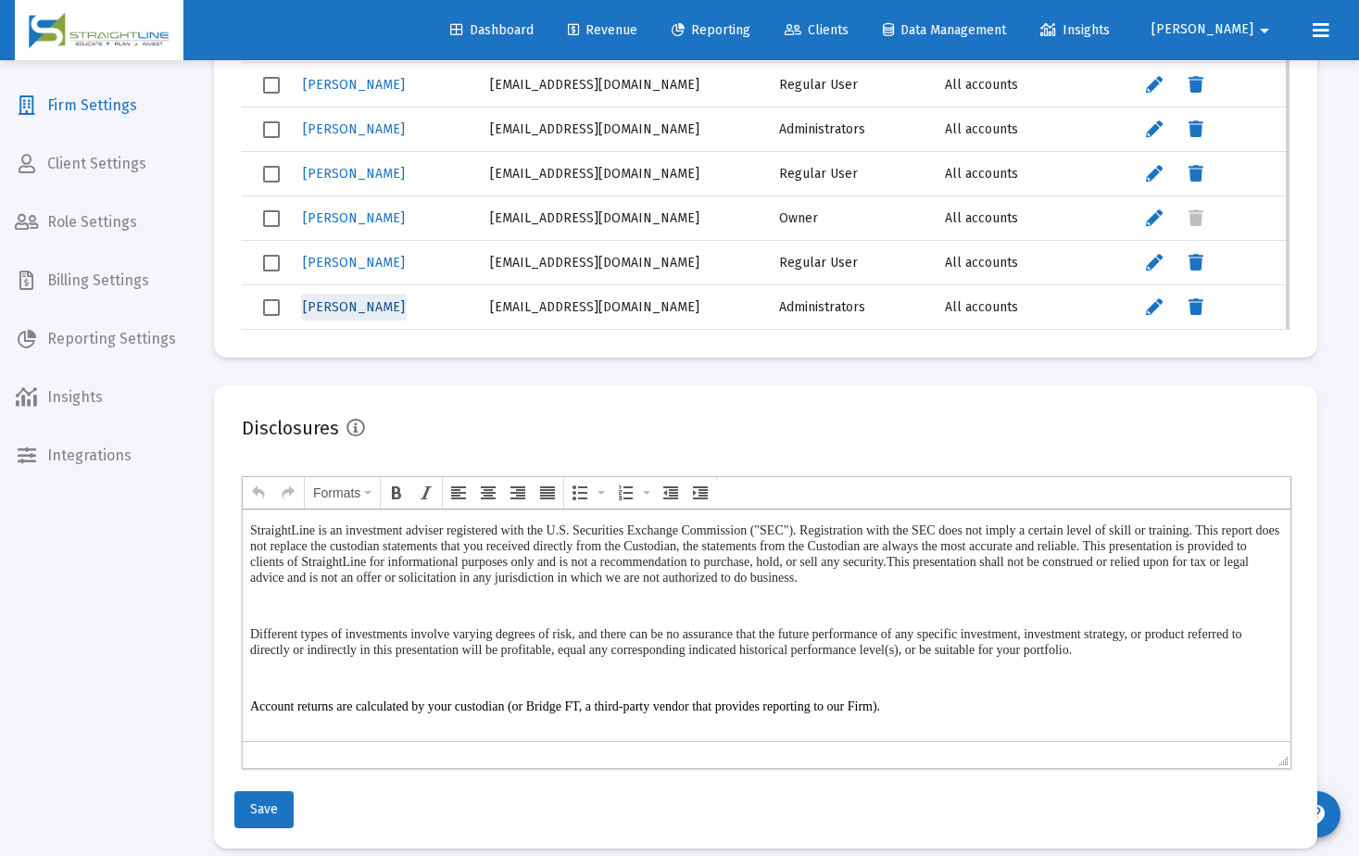
click at [360, 309] on span "[PERSON_NAME]" at bounding box center [354, 307] width 102 height 16
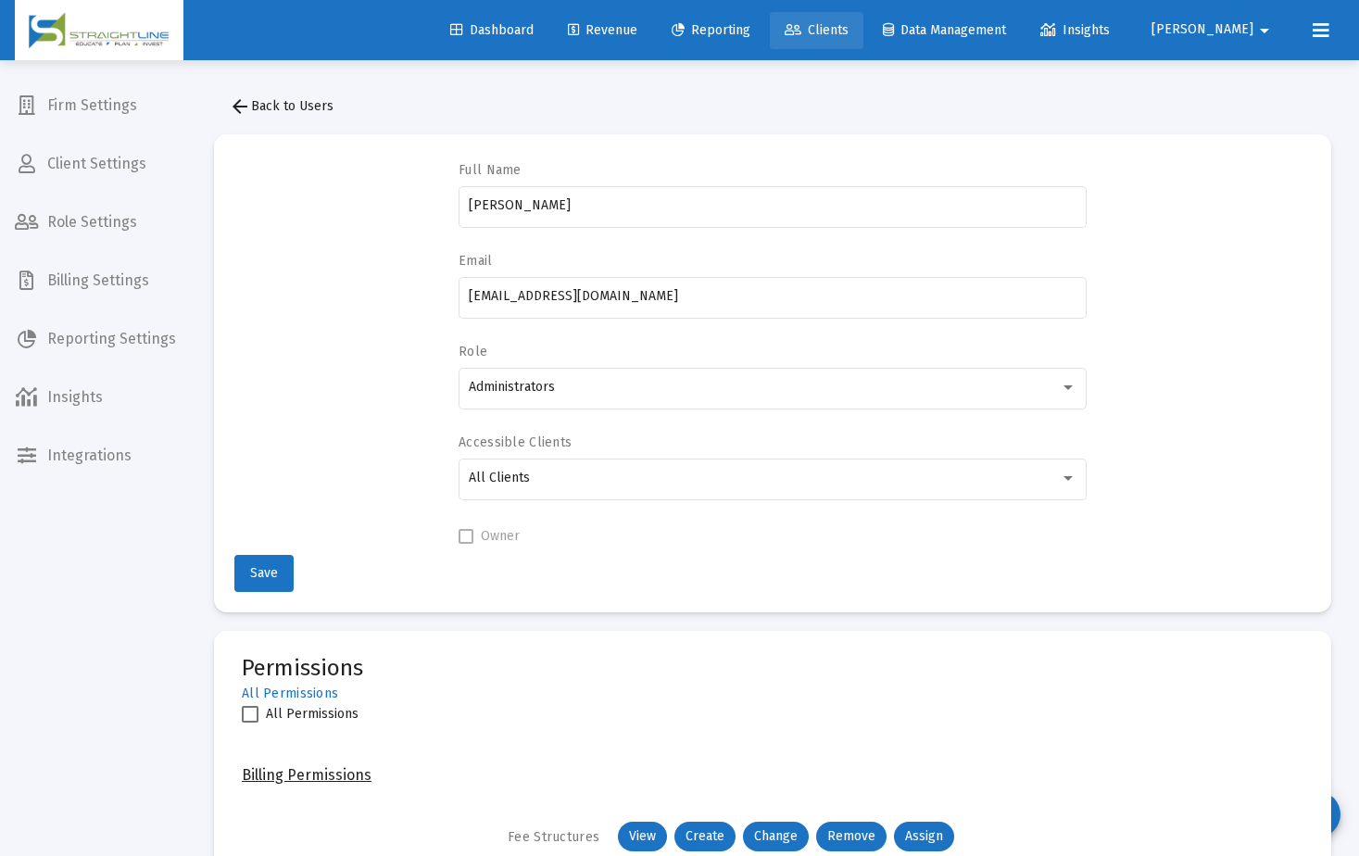
click at [849, 31] on span "Clients" at bounding box center [817, 30] width 64 height 16
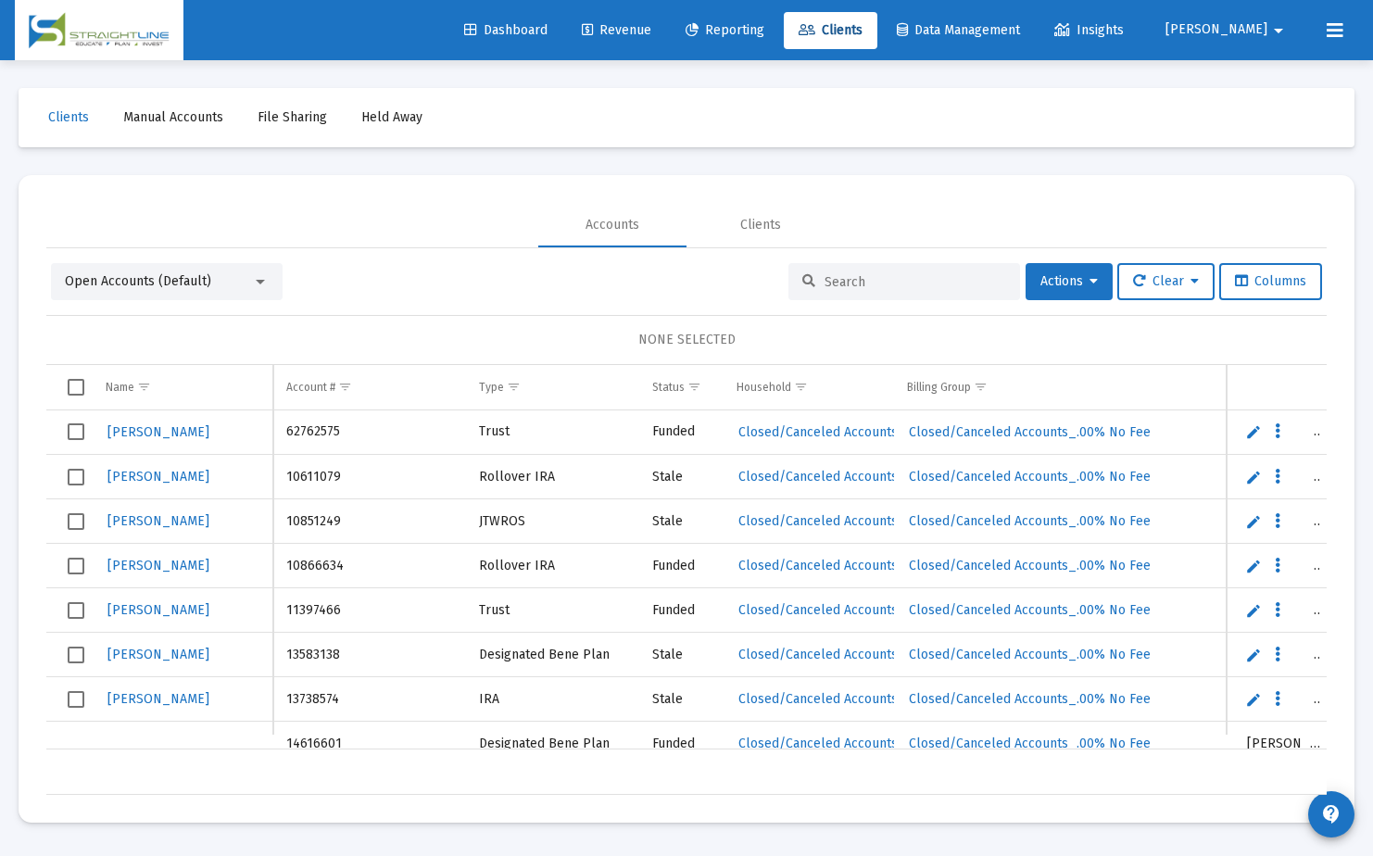
click at [828, 274] on input at bounding box center [916, 282] width 182 height 16
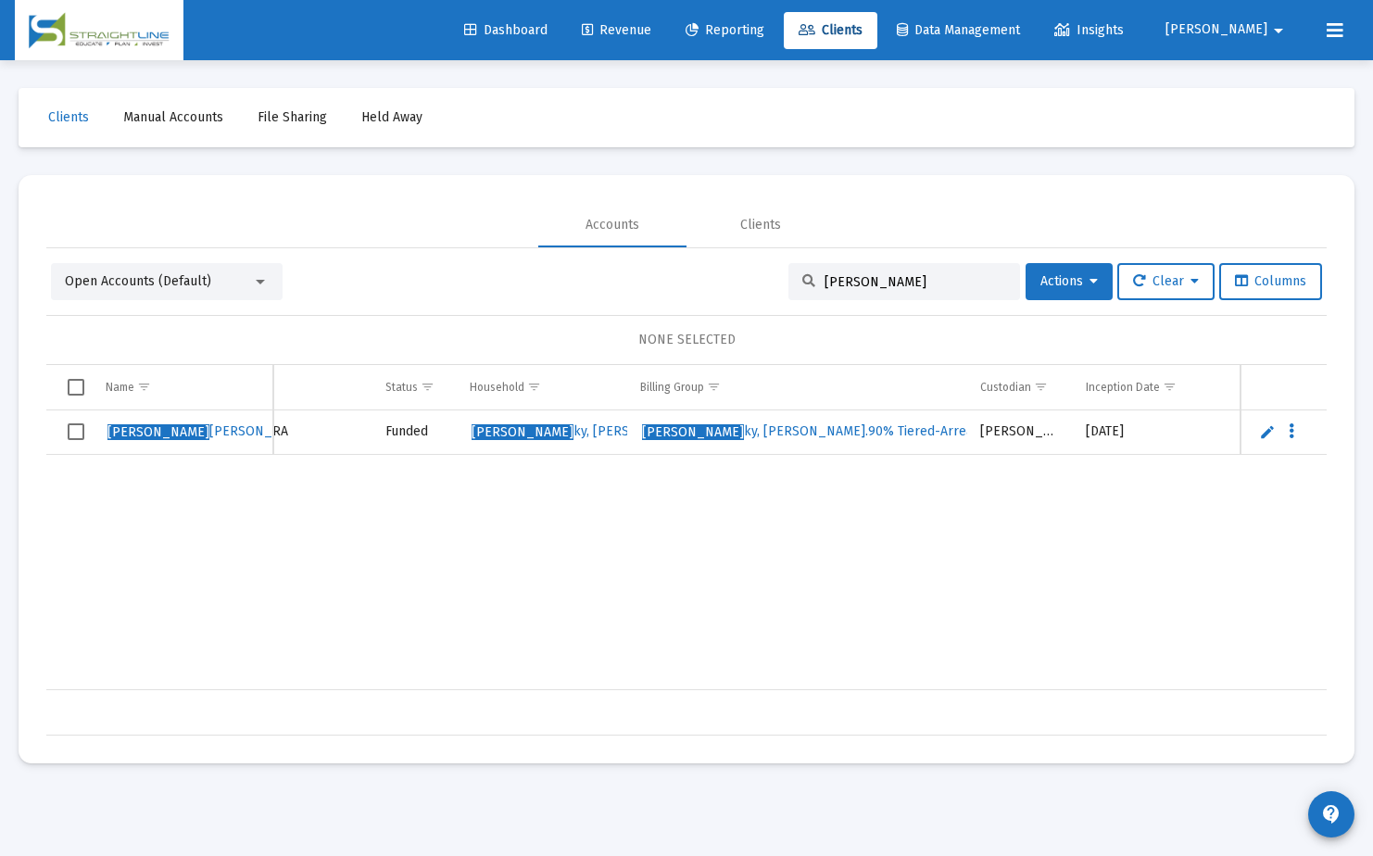
scroll to position [0, 338]
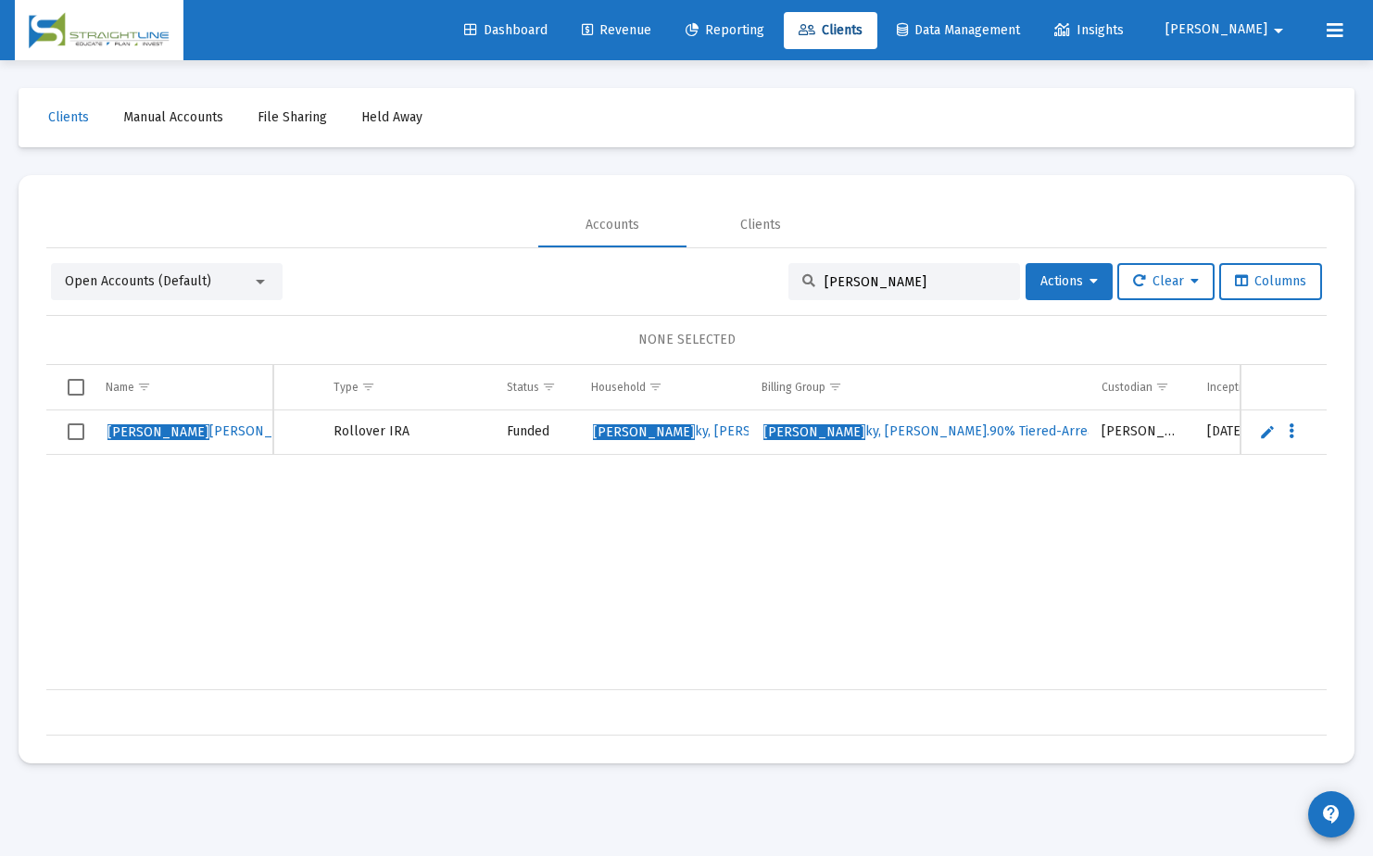
type input "[PERSON_NAME]"
click at [79, 434] on span "Select row" at bounding box center [76, 431] width 17 height 17
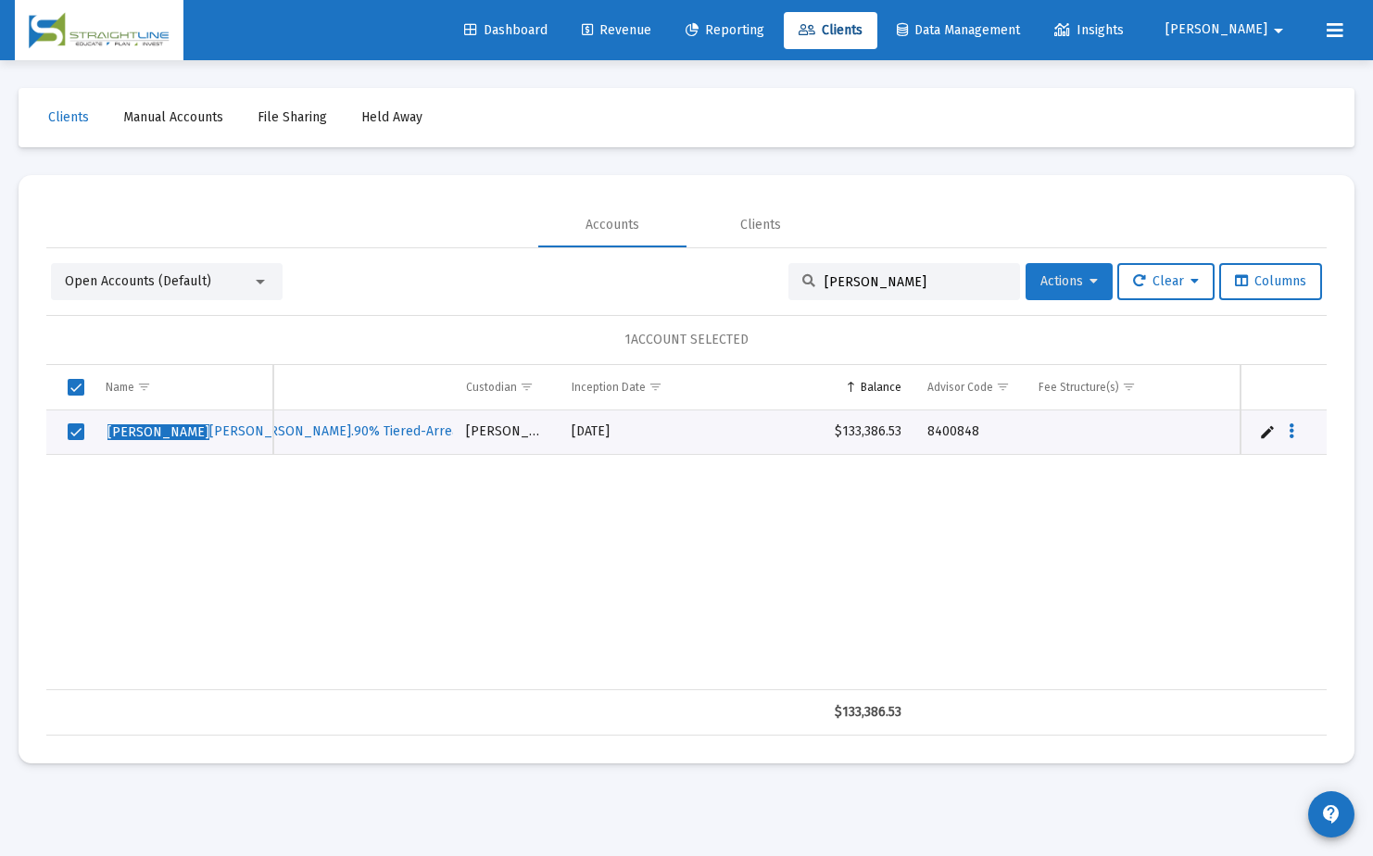
click at [1070, 284] on span "Actions" at bounding box center [1069, 281] width 57 height 16
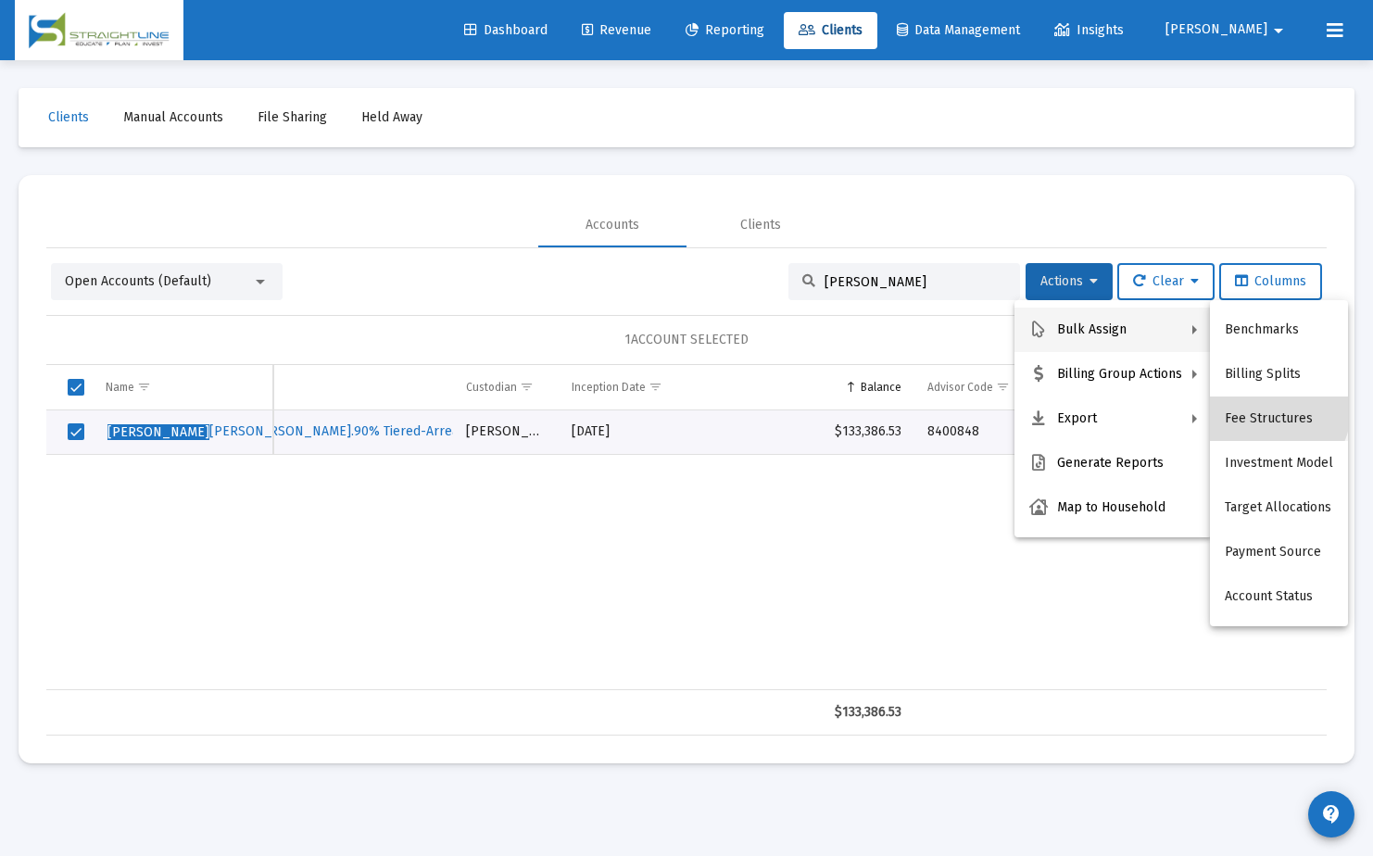
click at [1269, 410] on button "Fee Structures" at bounding box center [1279, 419] width 138 height 44
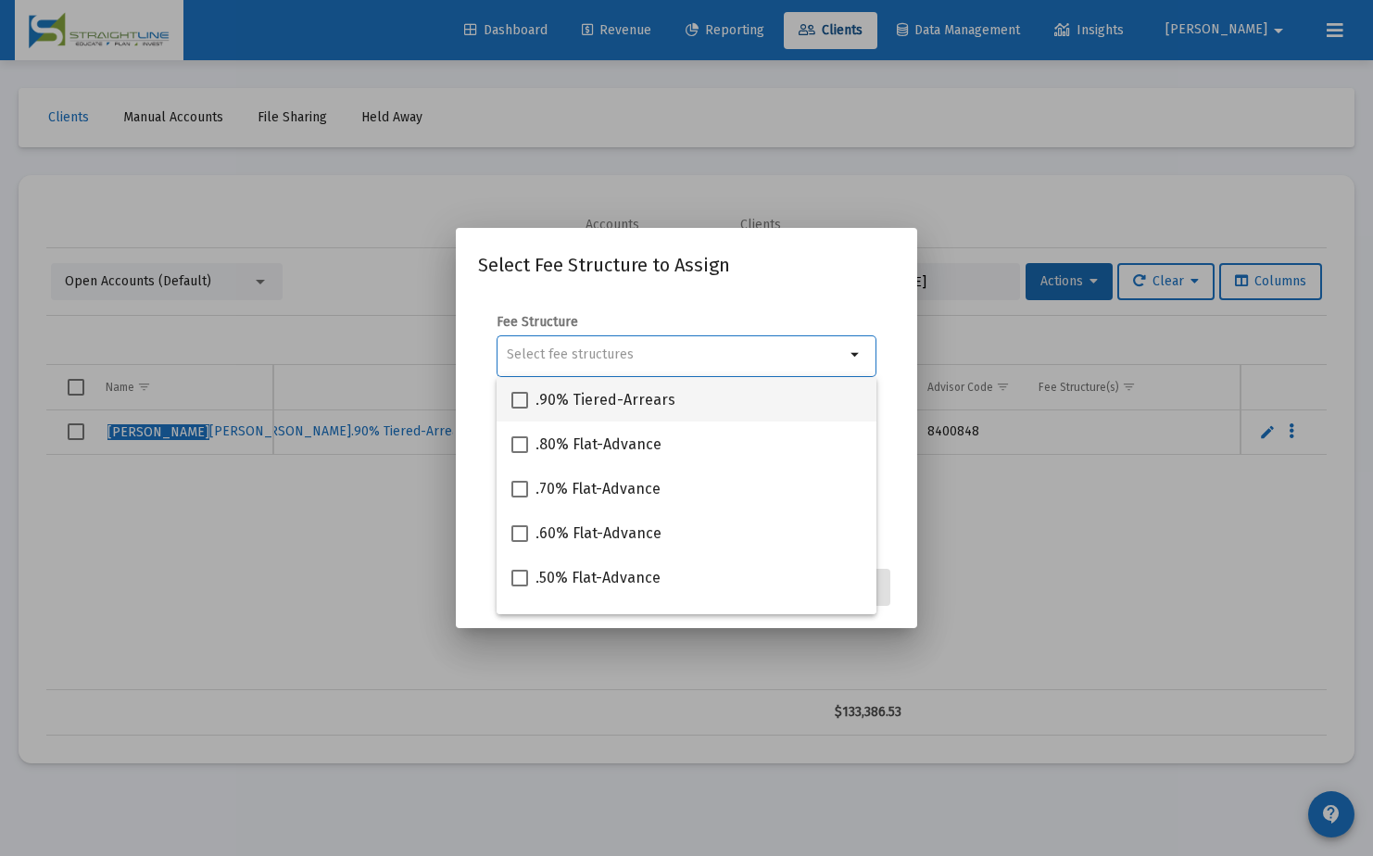
click at [571, 404] on span ".90% Tiered-Arrears" at bounding box center [606, 400] width 140 height 22
click at [520, 409] on input ".90% Tiered-Arrears" at bounding box center [519, 409] width 1 height 1
checkbox input "true"
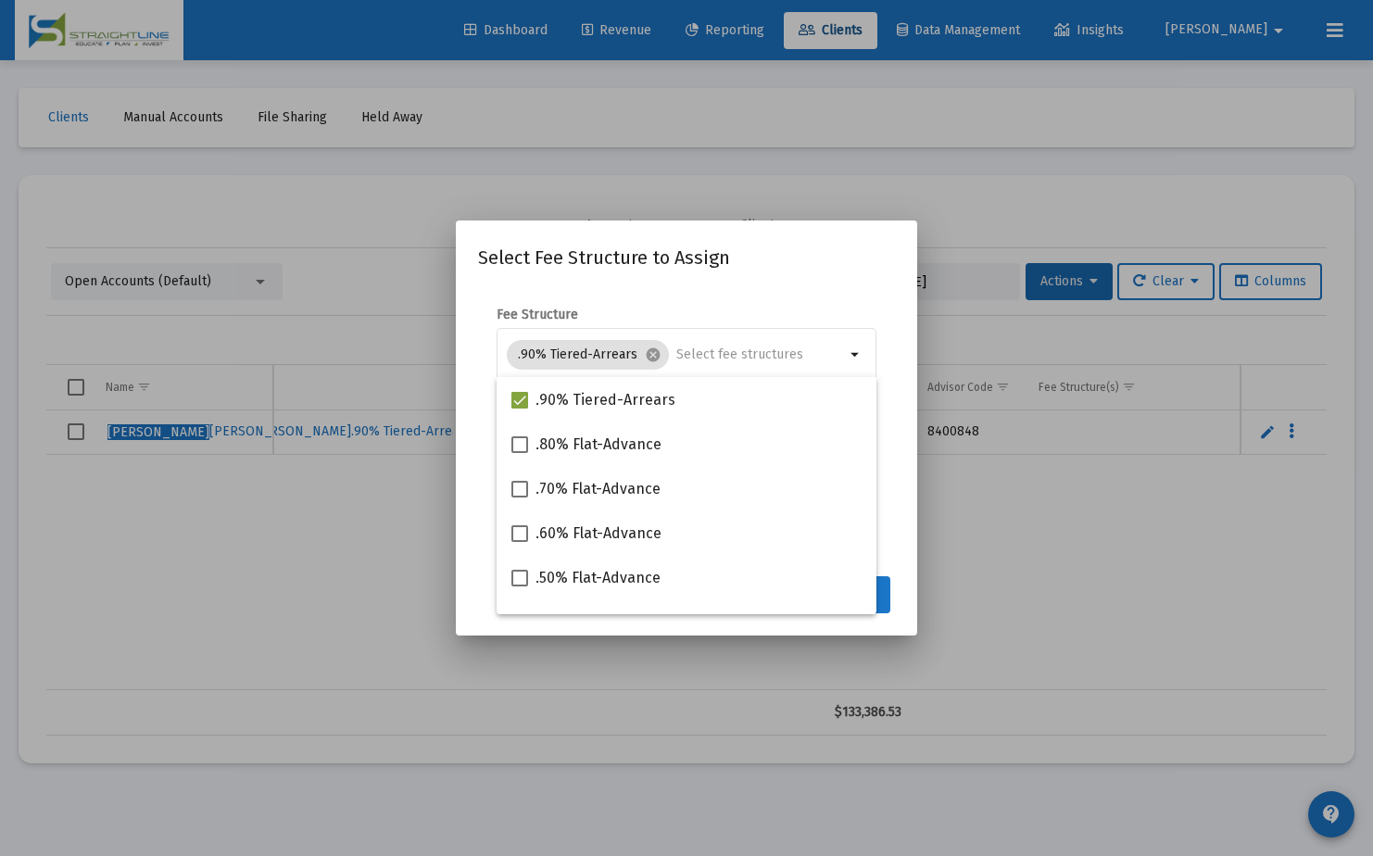
click at [885, 591] on button "Assign" at bounding box center [857, 594] width 68 height 37
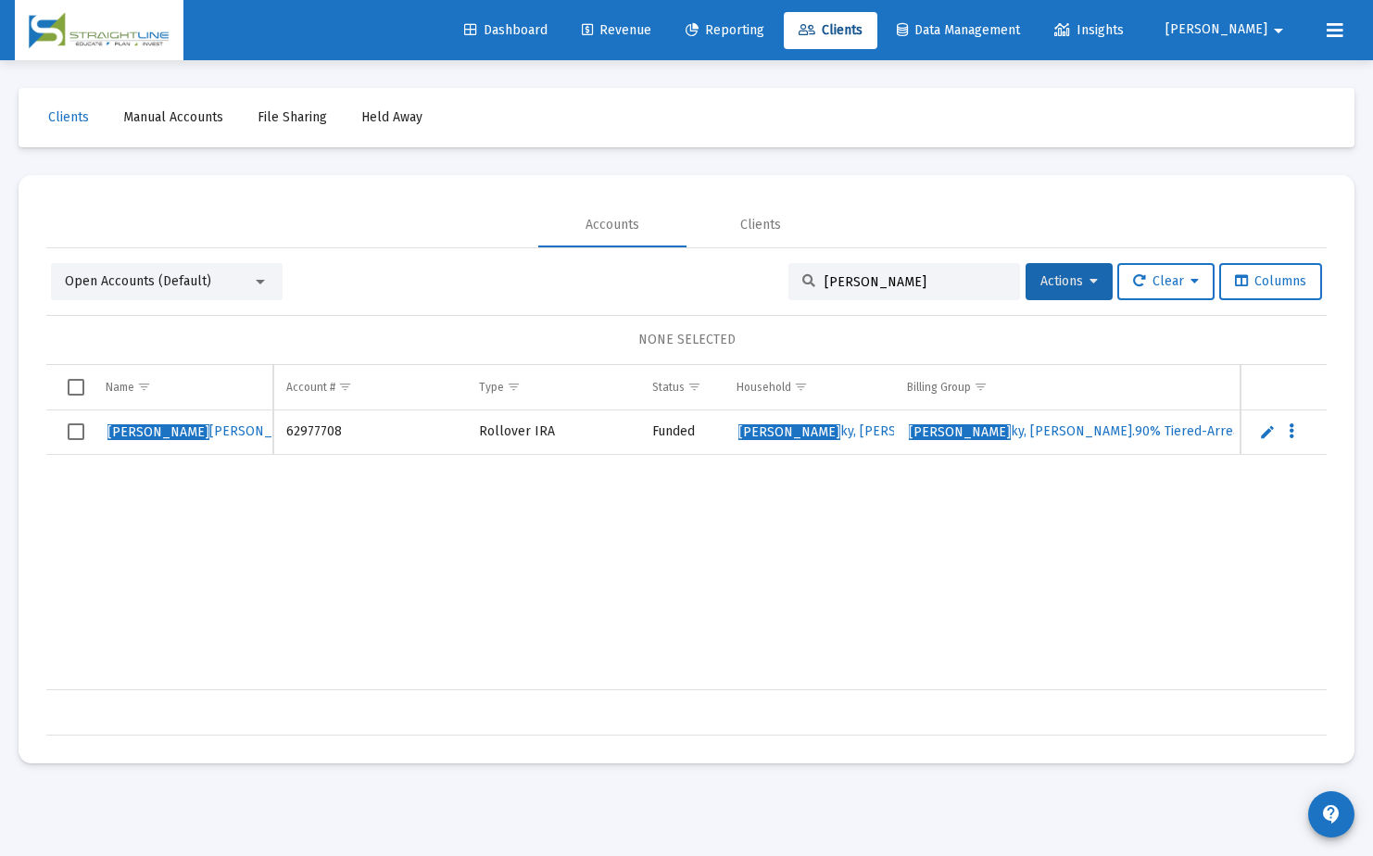
click at [868, 284] on input "[PERSON_NAME]" at bounding box center [916, 282] width 182 height 16
